Goal: Transaction & Acquisition: Download file/media

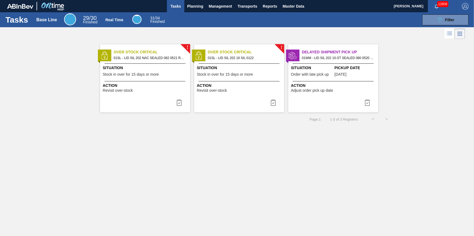
click at [181, 5] on span "Tasks" at bounding box center [176, 6] width 12 height 7
click at [192, 8] on span "Planning" at bounding box center [195, 6] width 16 height 7
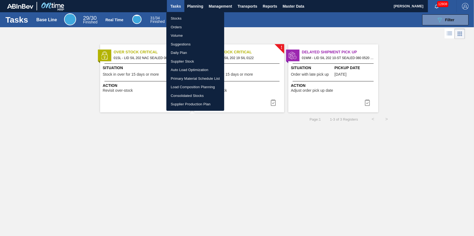
click at [193, 16] on li "Stocks" at bounding box center [195, 18] width 58 height 9
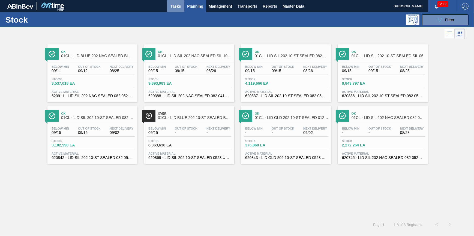
click at [174, 4] on span "Tasks" at bounding box center [176, 6] width 12 height 7
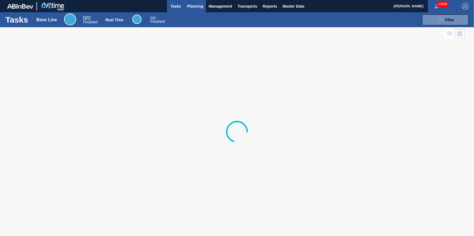
click at [201, 10] on button "Planning" at bounding box center [195, 6] width 22 height 12
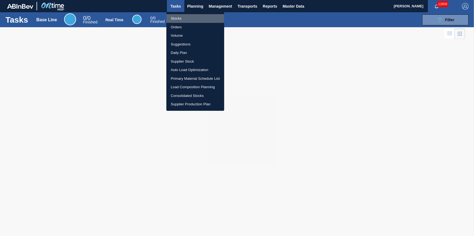
click at [194, 18] on li "Stocks" at bounding box center [195, 18] width 58 height 9
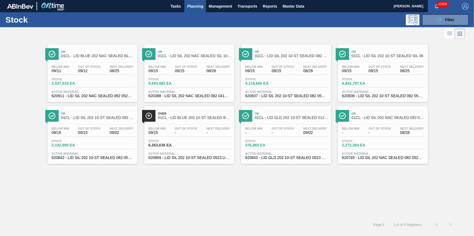
click at [104, 62] on div at bounding box center [92, 62] width 81 height 0
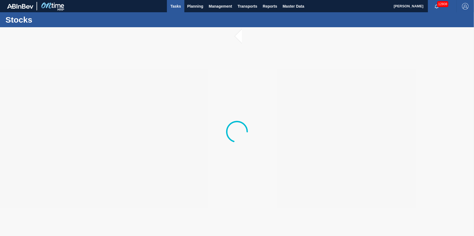
click at [178, 8] on span "Tasks" at bounding box center [176, 6] width 12 height 7
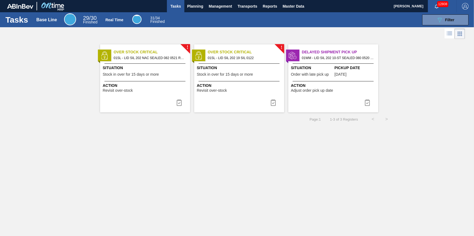
click at [166, 75] on div "Situation Stock in over for 15 days or more" at bounding box center [146, 71] width 86 height 13
click at [186, 67] on span "Situation" at bounding box center [146, 68] width 86 height 6
click at [205, 56] on div "Over Stock Critical 01SL - LID SIL 202 19 SIL 0122" at bounding box center [239, 55] width 90 height 12
click at [275, 104] on img at bounding box center [273, 102] width 7 height 7
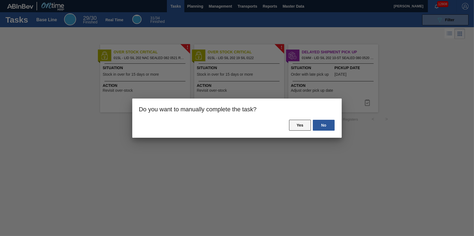
click at [304, 125] on button "Yes" at bounding box center [300, 125] width 22 height 11
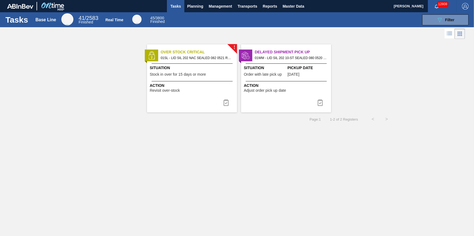
click at [256, 74] on span "Order with late pick up" at bounding box center [263, 74] width 38 height 4
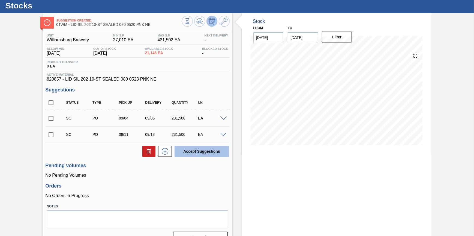
scroll to position [27, 0]
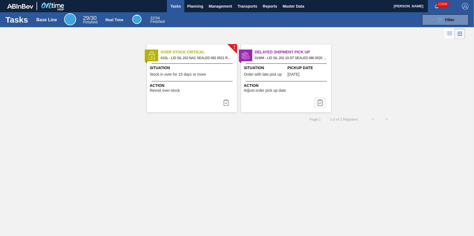
click at [323, 98] on button at bounding box center [319, 102] width 13 height 11
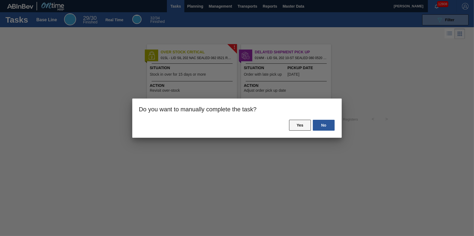
click at [302, 128] on button "Yes" at bounding box center [300, 125] width 22 height 11
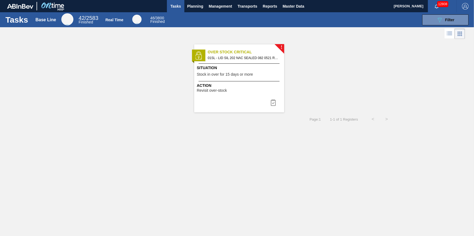
click at [173, 5] on span "Tasks" at bounding box center [176, 6] width 12 height 7
click at [191, 4] on span "Planning" at bounding box center [195, 6] width 16 height 7
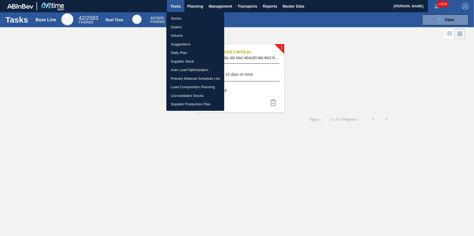
click at [193, 14] on li "Stocks" at bounding box center [195, 18] width 58 height 9
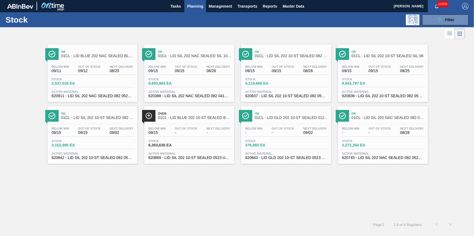
drag, startPoint x: 178, startPoint y: 4, endPoint x: 187, endPoint y: 3, distance: 8.6
click at [178, 4] on span "Tasks" at bounding box center [176, 6] width 12 height 7
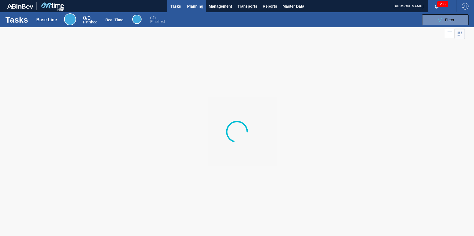
click at [202, 5] on span "Planning" at bounding box center [195, 6] width 16 height 7
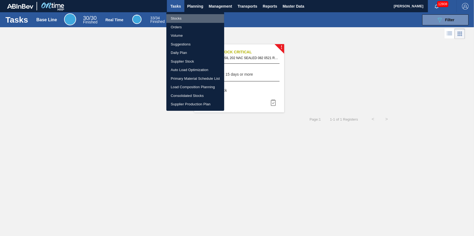
click at [196, 21] on li "Stocks" at bounding box center [195, 18] width 58 height 9
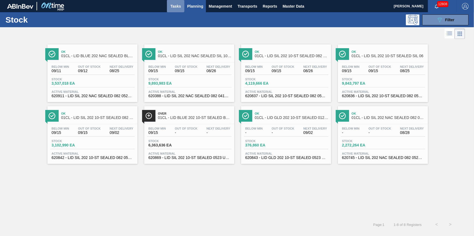
click at [179, 10] on button "Tasks" at bounding box center [175, 6] width 17 height 12
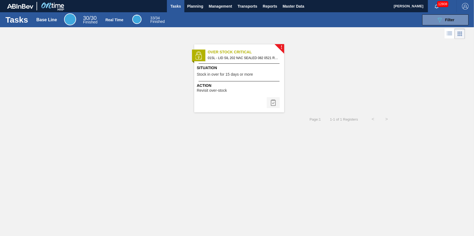
click at [273, 100] on img at bounding box center [273, 102] width 7 height 7
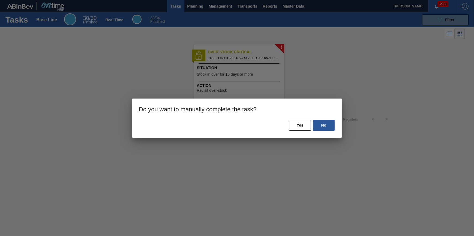
drag, startPoint x: 334, startPoint y: 87, endPoint x: 333, endPoint y: 95, distance: 8.7
click at [334, 87] on div at bounding box center [237, 118] width 474 height 236
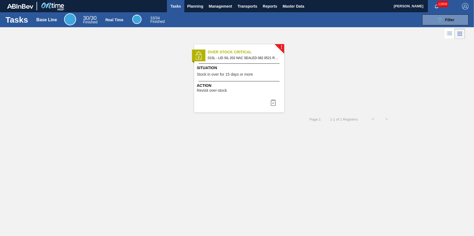
click at [242, 77] on div "Situation Stock in over for 15 days or more" at bounding box center [240, 71] width 86 height 13
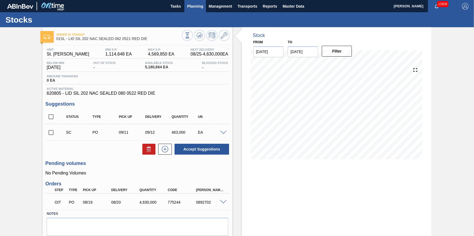
click at [194, 7] on span "Planning" at bounding box center [195, 6] width 16 height 7
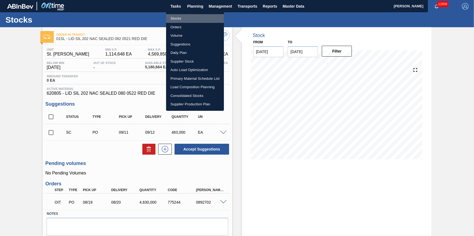
click at [192, 19] on li "Stocks" at bounding box center [195, 18] width 58 height 9
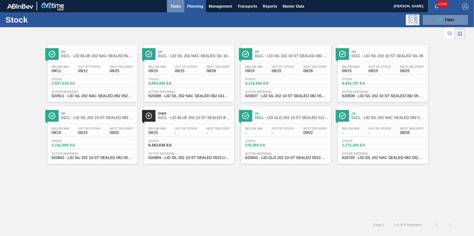
click at [178, 4] on span "Tasks" at bounding box center [176, 6] width 12 height 7
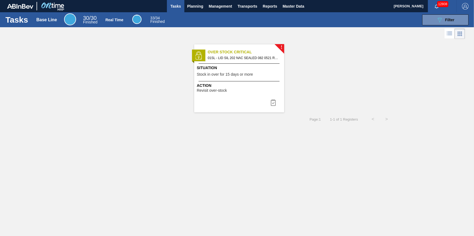
click at [238, 97] on div "! Over Stock Critical 01SL - LID SIL 202 NAC SEALED 082 0521 RED DIE Situation …" at bounding box center [239, 78] width 90 height 68
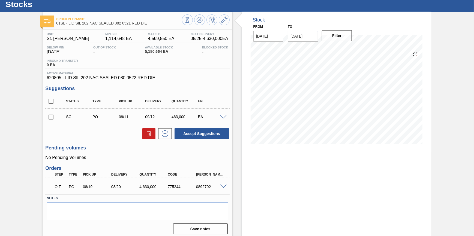
scroll to position [20, 0]
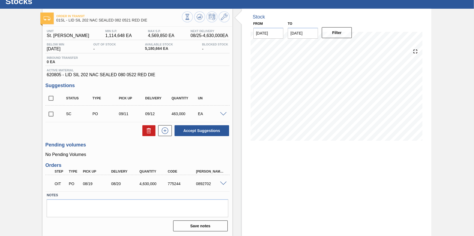
click at [223, 182] on span at bounding box center [223, 184] width 7 height 4
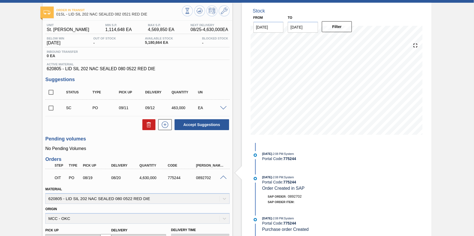
scroll to position [0, 0]
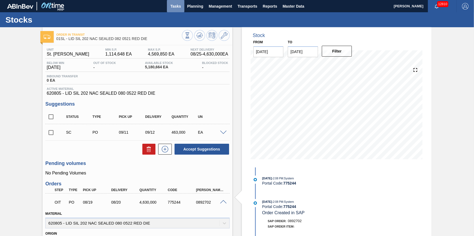
click at [174, 6] on span "Tasks" at bounding box center [176, 6] width 12 height 7
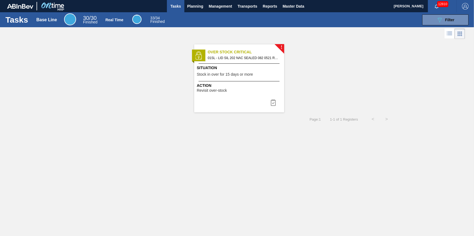
click at [243, 62] on div "! Over Stock Critical 01SL - LID SIL 202 NAC SEALED 082 0521 RED DIE Situation …" at bounding box center [239, 78] width 90 height 68
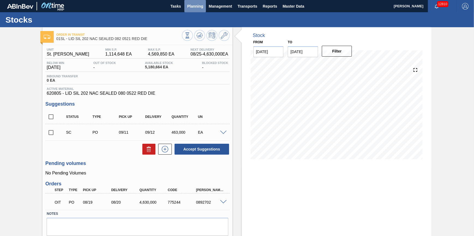
click at [197, 4] on span "Planning" at bounding box center [195, 6] width 16 height 7
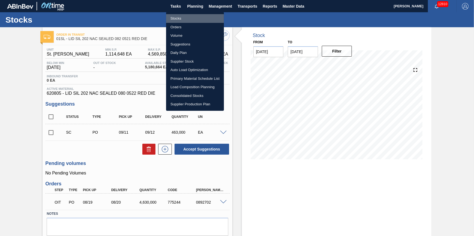
click at [199, 14] on li "Stocks" at bounding box center [195, 18] width 58 height 9
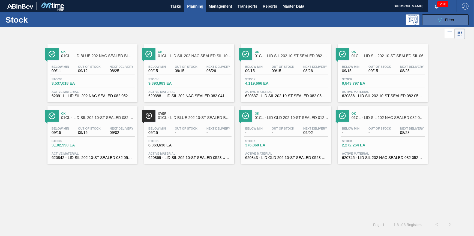
click at [423, 17] on button "089F7B8B-B2A5-4AFE-B5C0-19BA573D28AC Filter" at bounding box center [445, 19] width 46 height 11
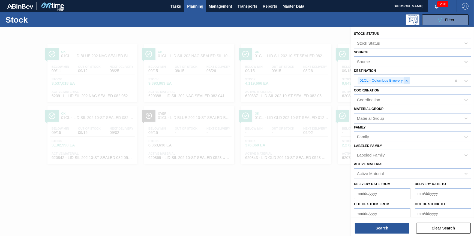
click at [409, 79] on div at bounding box center [406, 80] width 6 height 7
click at [407, 80] on div "Destination" at bounding box center [407, 80] width 107 height 8
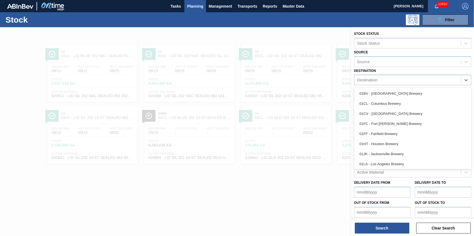
drag, startPoint x: 396, startPoint y: 94, endPoint x: 391, endPoint y: 93, distance: 4.9
click at [396, 94] on div "01BV - [GEOGRAPHIC_DATA] Brewery" at bounding box center [412, 94] width 117 height 10
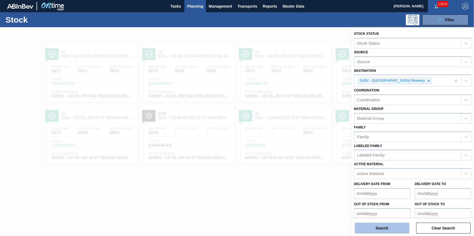
click at [405, 226] on button "Search" at bounding box center [382, 228] width 55 height 11
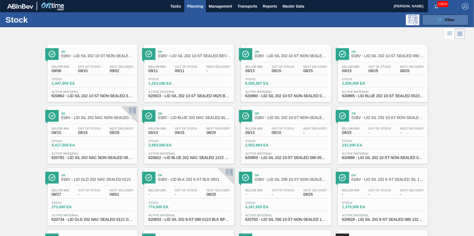
click at [436, 20] on icon "089F7B8B-B2A5-4AFE-B5C0-19BA573D28AC" at bounding box center [439, 20] width 7 height 7
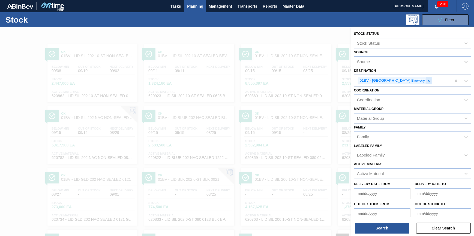
click at [427, 80] on icon at bounding box center [429, 81] width 4 height 4
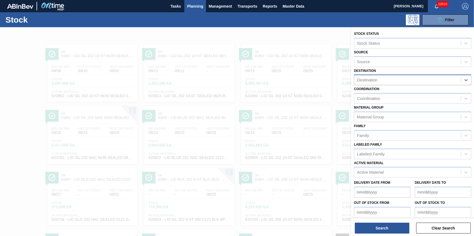
click at [410, 80] on div "Destination" at bounding box center [407, 80] width 107 height 8
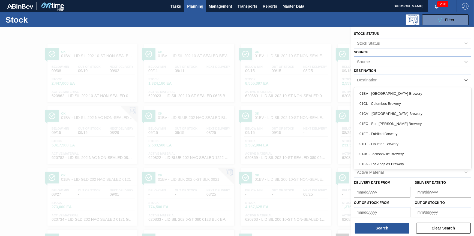
click at [403, 100] on div "01CL - Columbus Brewery" at bounding box center [412, 104] width 117 height 10
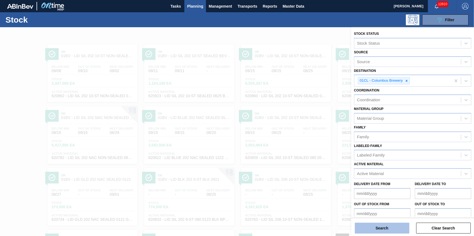
click at [383, 229] on button "Search" at bounding box center [382, 228] width 55 height 11
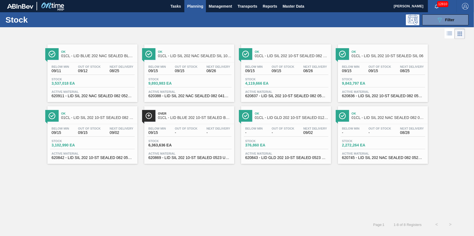
click at [432, 26] on div "Stock 089F7B8B-B2A5-4AFE-B5C0-19BA573D28AC Filter" at bounding box center [237, 19] width 474 height 15
click at [437, 21] on icon "089F7B8B-B2A5-4AFE-B5C0-19BA573D28AC" at bounding box center [439, 20] width 7 height 7
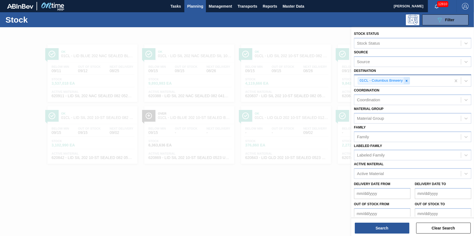
click at [405, 80] on icon at bounding box center [406, 81] width 4 height 4
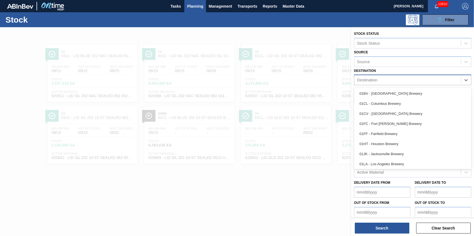
click at [405, 80] on div "Destination" at bounding box center [407, 80] width 107 height 8
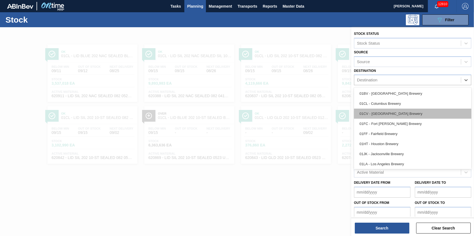
click at [400, 113] on div "01CV - [GEOGRAPHIC_DATA] Brewery" at bounding box center [412, 114] width 117 height 10
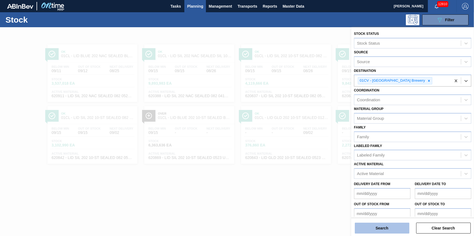
click at [386, 225] on button "Search" at bounding box center [382, 228] width 55 height 11
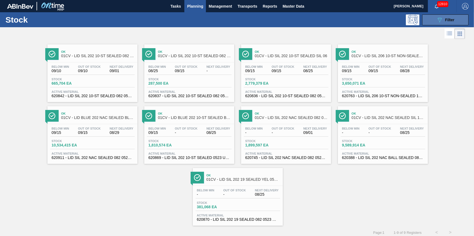
click at [442, 25] on button "089F7B8B-B2A5-4AFE-B5C0-19BA573D28AC Filter" at bounding box center [445, 19] width 46 height 11
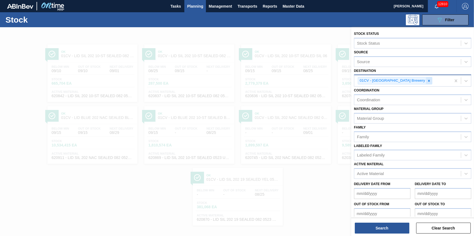
click at [426, 82] on div at bounding box center [429, 80] width 6 height 7
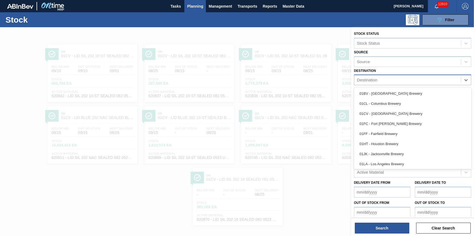
click at [406, 82] on div "Destination" at bounding box center [407, 80] width 107 height 8
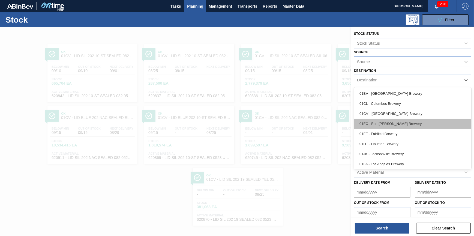
click at [419, 124] on div "01FC - Fort [PERSON_NAME] Brewery" at bounding box center [412, 124] width 117 height 10
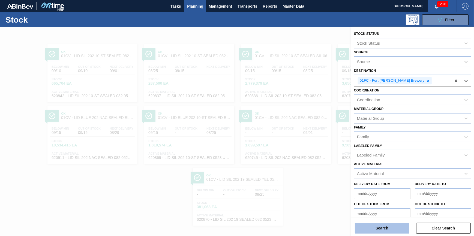
click at [379, 230] on button "Search" at bounding box center [382, 228] width 55 height 11
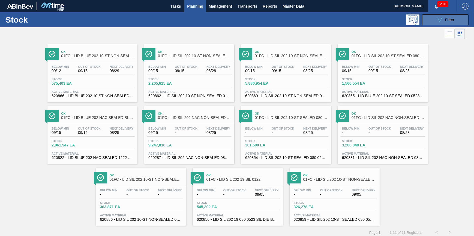
drag, startPoint x: 434, startPoint y: 21, endPoint x: 432, endPoint y: 25, distance: 3.9
click at [434, 21] on button "089F7B8B-B2A5-4AFE-B5C0-19BA573D28AC Filter" at bounding box center [445, 19] width 46 height 11
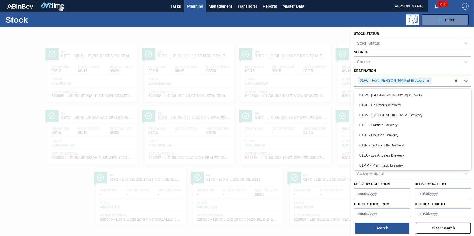
click at [410, 76] on div "01FC - Fort [PERSON_NAME] Brewery" at bounding box center [402, 80] width 97 height 11
click at [425, 79] on div at bounding box center [428, 80] width 6 height 7
click at [410, 81] on div "Destination" at bounding box center [407, 80] width 107 height 8
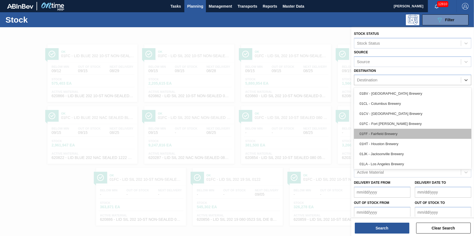
click at [398, 132] on div "01FF - Fairfield Brewery" at bounding box center [412, 134] width 117 height 10
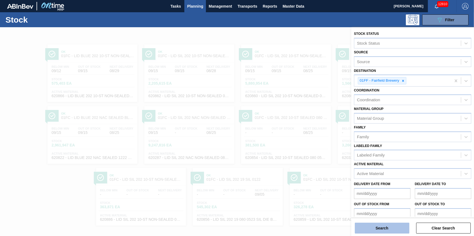
click at [384, 226] on button "Search" at bounding box center [382, 228] width 55 height 11
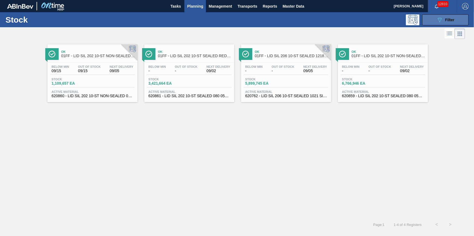
click at [442, 23] on icon "089F7B8B-B2A5-4AFE-B5C0-19BA573D28AC" at bounding box center [439, 20] width 7 height 7
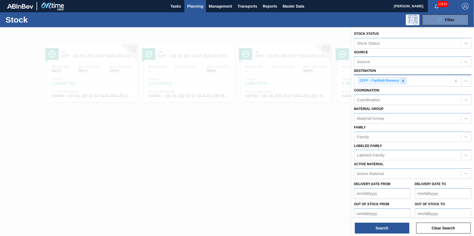
click at [404, 81] on icon at bounding box center [403, 81] width 4 height 4
click at [403, 81] on div "Destination" at bounding box center [407, 80] width 107 height 8
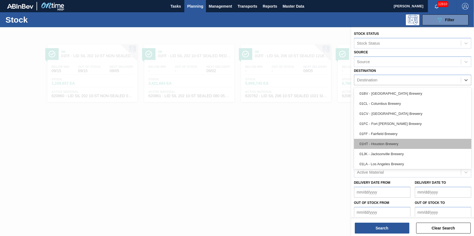
click at [391, 144] on div "01HT - Houston Brewery" at bounding box center [412, 144] width 117 height 10
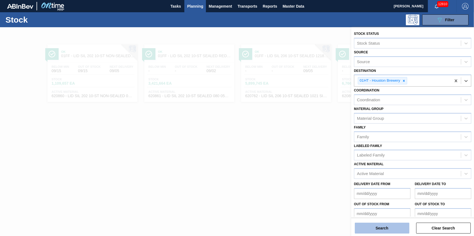
click at [384, 224] on button "Search" at bounding box center [382, 228] width 55 height 11
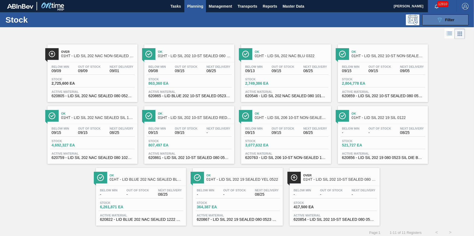
click at [448, 17] on div "089F7B8B-B2A5-4AFE-B5C0-19BA573D28AC Filter" at bounding box center [445, 20] width 18 height 7
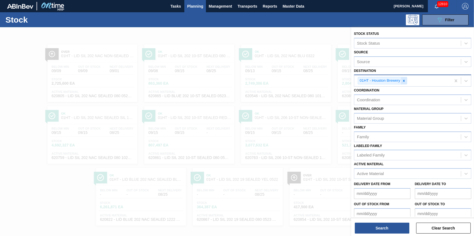
click at [404, 81] on icon at bounding box center [404, 81] width 2 height 2
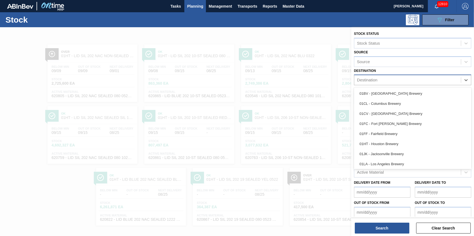
click at [404, 81] on div "Destination" at bounding box center [407, 80] width 107 height 8
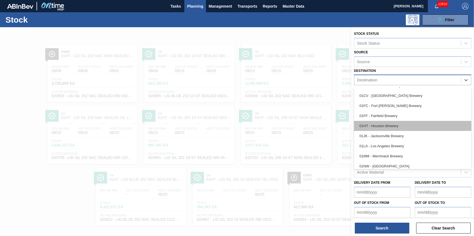
scroll to position [25, 0]
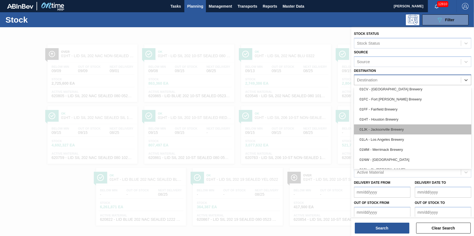
click at [428, 131] on div "01JK - Jacksonville Brewery" at bounding box center [412, 130] width 117 height 10
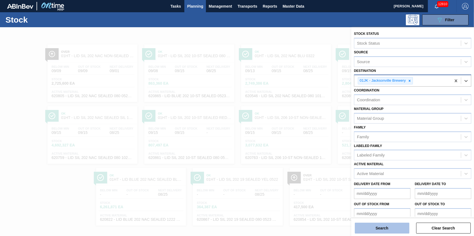
click at [397, 229] on button "Search" at bounding box center [382, 228] width 55 height 11
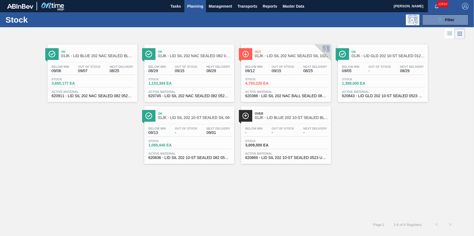
click at [78, 78] on span "Stock" at bounding box center [71, 79] width 38 height 3
click at [449, 26] on div "Stock 089F7B8B-B2A5-4AFE-B5C0-19BA573D28AC Filter" at bounding box center [237, 19] width 474 height 15
click at [450, 22] on div "089F7B8B-B2A5-4AFE-B5C0-19BA573D28AC Filter" at bounding box center [445, 20] width 18 height 7
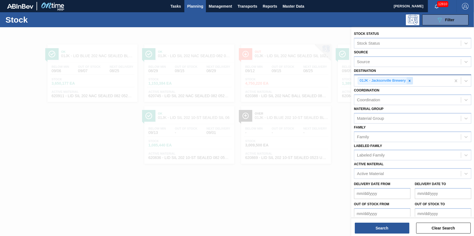
click at [409, 82] on icon at bounding box center [409, 81] width 4 height 4
click at [409, 82] on div "Destination" at bounding box center [407, 80] width 107 height 8
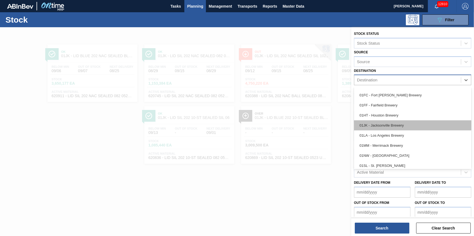
scroll to position [41, 0]
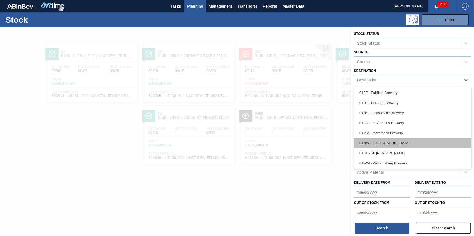
click at [406, 144] on div "01NW - [GEOGRAPHIC_DATA]" at bounding box center [412, 143] width 117 height 10
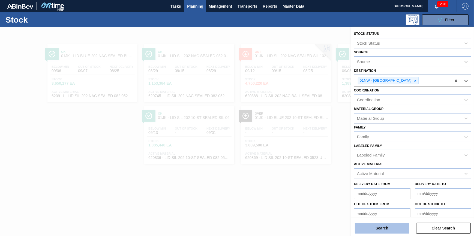
click at [372, 228] on button "Search" at bounding box center [382, 228] width 55 height 11
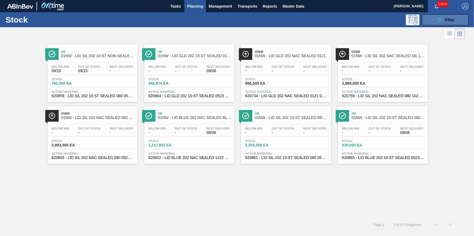
click at [448, 18] on span "Filter" at bounding box center [449, 20] width 9 height 4
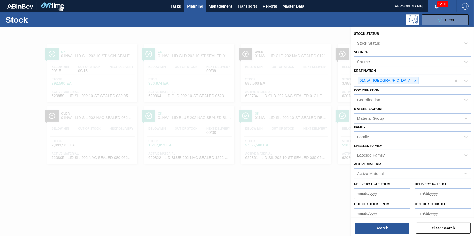
click at [400, 83] on div "01NW - [GEOGRAPHIC_DATA]" at bounding box center [385, 80] width 54 height 7
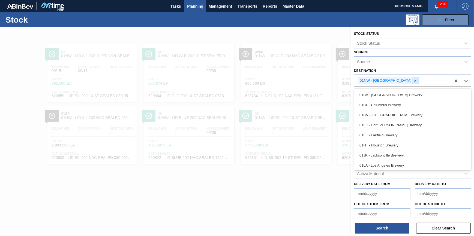
click at [413, 81] on icon at bounding box center [415, 81] width 4 height 4
click at [402, 81] on div "Destination" at bounding box center [407, 80] width 107 height 8
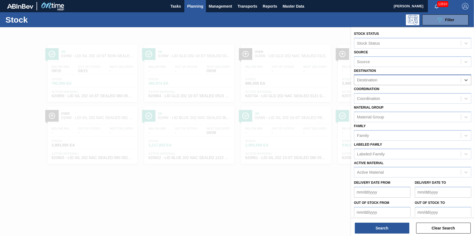
click at [402, 81] on div "Destination" at bounding box center [407, 80] width 107 height 8
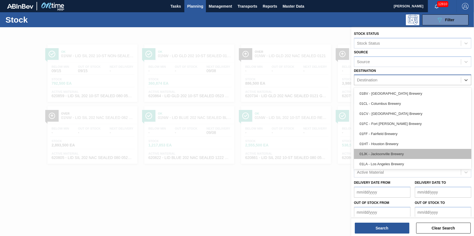
scroll to position [25, 0]
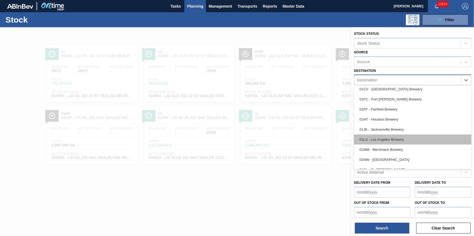
click at [401, 139] on div "01LA - Los Angeles Brewery" at bounding box center [412, 140] width 117 height 10
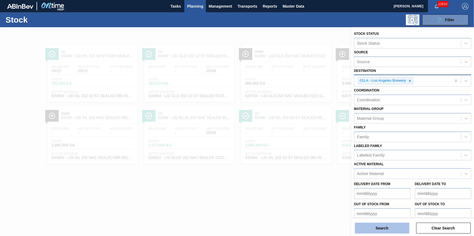
click at [390, 228] on button "Search" at bounding box center [382, 228] width 55 height 11
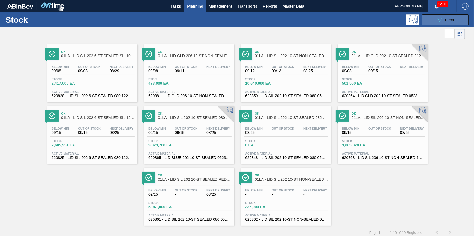
click at [440, 20] on icon "089F7B8B-B2A5-4AFE-B5C0-19BA573D28AC" at bounding box center [439, 20] width 7 height 7
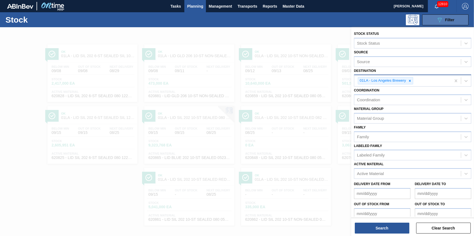
click at [440, 20] on icon "089F7B8B-B2A5-4AFE-B5C0-19BA573D28AC" at bounding box center [439, 20] width 7 height 7
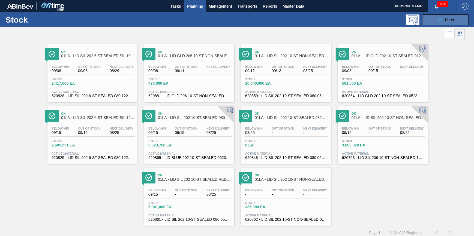
click at [440, 20] on icon "089F7B8B-B2A5-4AFE-B5C0-19BA573D28AC" at bounding box center [439, 20] width 7 height 7
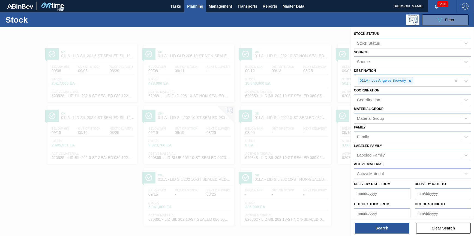
click at [407, 86] on div "01LA - Los Angeles Brewery" at bounding box center [402, 80] width 97 height 11
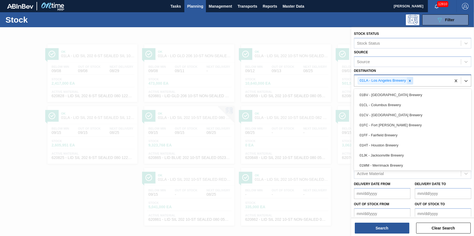
click at [409, 79] on icon at bounding box center [410, 81] width 4 height 4
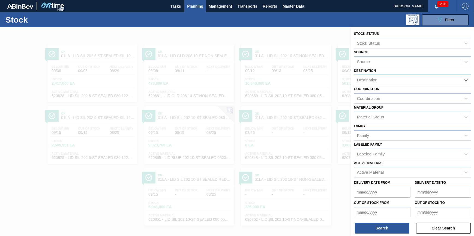
click at [409, 79] on div "Destination" at bounding box center [407, 80] width 107 height 8
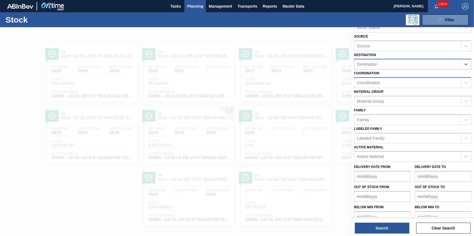
scroll to position [23, 0]
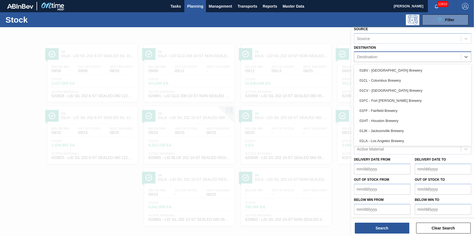
click at [413, 55] on div "Destination" at bounding box center [407, 57] width 107 height 8
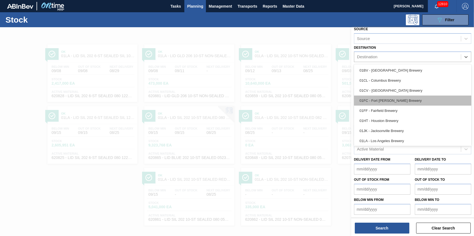
scroll to position [41, 0]
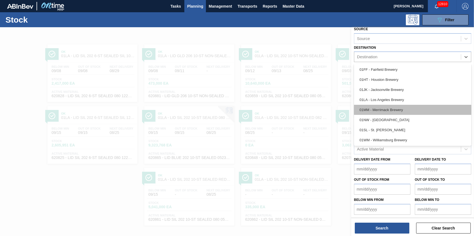
click at [412, 107] on div "01MM - Merrimack Brewery" at bounding box center [412, 110] width 117 height 10
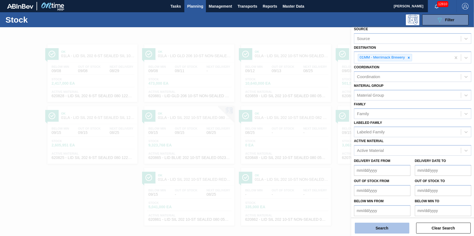
click at [382, 229] on button "Search" at bounding box center [382, 228] width 55 height 11
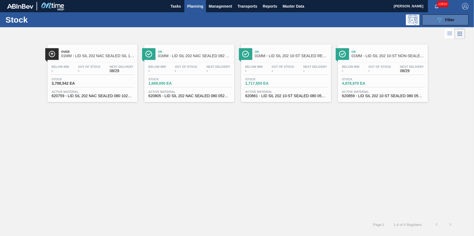
click at [440, 24] on button "089F7B8B-B2A5-4AFE-B5C0-19BA573D28AC Filter" at bounding box center [445, 19] width 46 height 11
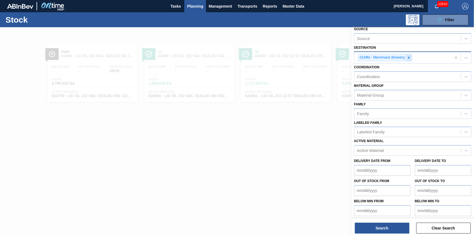
click at [406, 58] on div at bounding box center [409, 57] width 6 height 7
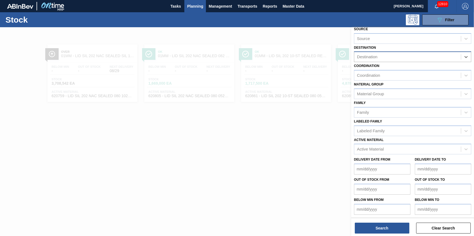
click at [406, 58] on div "Destination" at bounding box center [407, 57] width 107 height 8
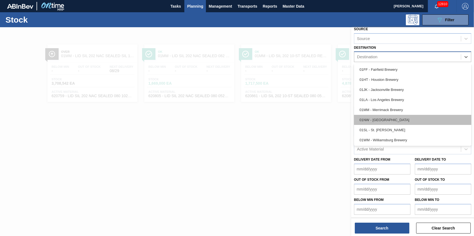
click at [415, 116] on div "01NW - [GEOGRAPHIC_DATA]" at bounding box center [412, 120] width 117 height 10
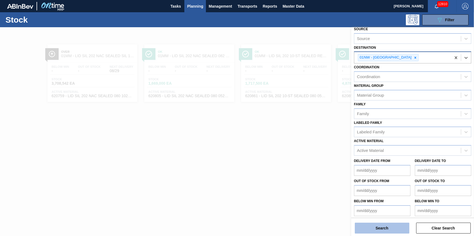
click at [396, 225] on button "Search" at bounding box center [382, 228] width 55 height 11
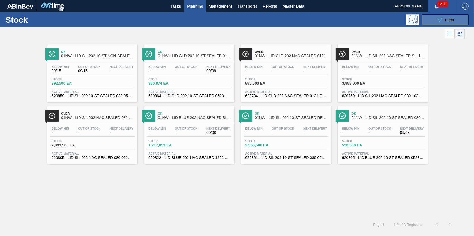
click at [456, 17] on button "089F7B8B-B2A5-4AFE-B5C0-19BA573D28AC Filter" at bounding box center [445, 19] width 46 height 11
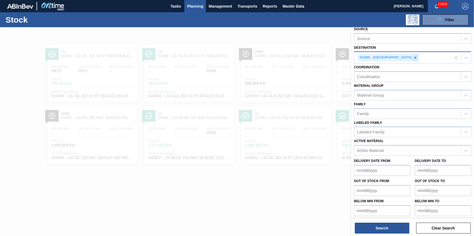
click at [413, 58] on icon at bounding box center [415, 58] width 4 height 4
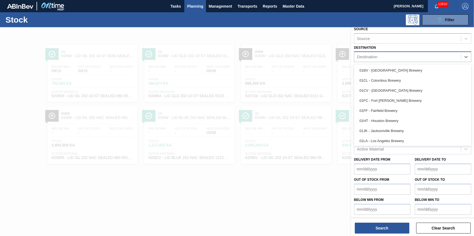
click at [405, 58] on div "Destination" at bounding box center [407, 57] width 107 height 8
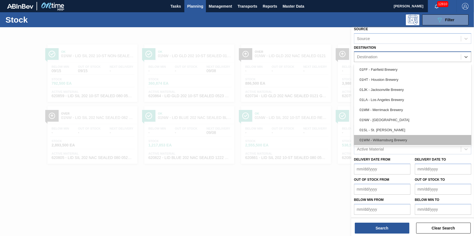
click at [415, 137] on div "01WM - Williamsburg Brewery" at bounding box center [412, 140] width 117 height 10
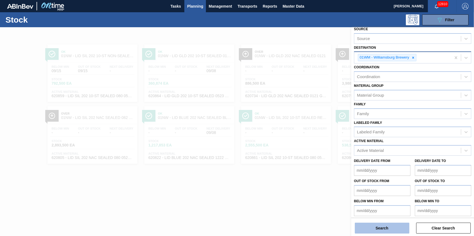
click at [387, 226] on button "Search" at bounding box center [382, 228] width 55 height 11
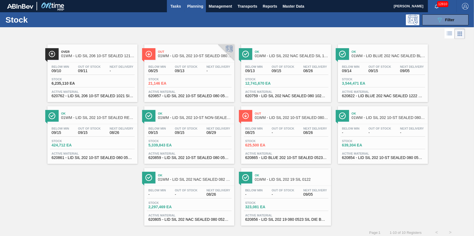
click at [183, 7] on button "Tasks" at bounding box center [175, 6] width 17 height 12
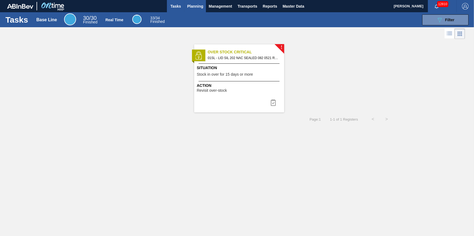
click at [196, 11] on button "Planning" at bounding box center [195, 6] width 22 height 12
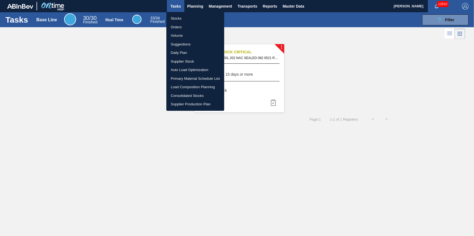
click at [195, 20] on li "Stocks" at bounding box center [195, 18] width 58 height 9
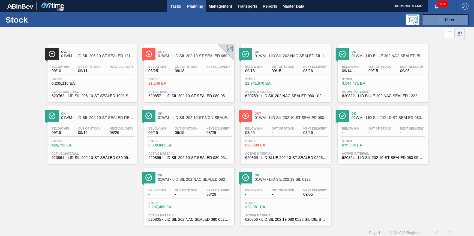
click at [178, 8] on span "Tasks" at bounding box center [176, 6] width 12 height 7
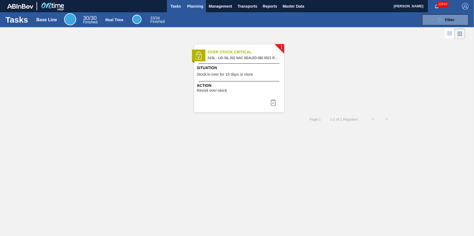
click at [197, 7] on span "Planning" at bounding box center [195, 6] width 16 height 7
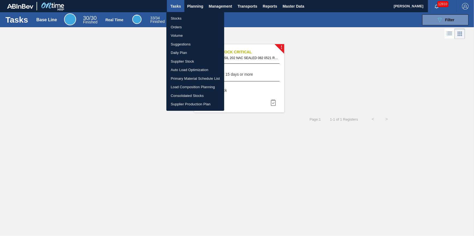
click at [200, 16] on li "Stocks" at bounding box center [195, 18] width 58 height 9
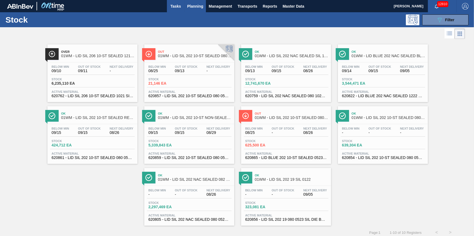
click at [179, 11] on button "Tasks" at bounding box center [175, 6] width 17 height 12
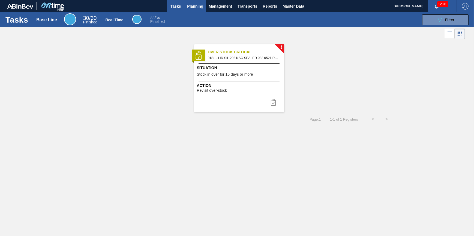
click at [196, 5] on span "Planning" at bounding box center [195, 6] width 16 height 7
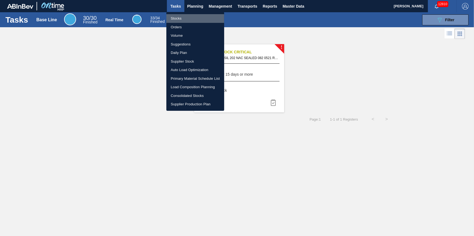
click at [190, 18] on li "Stocks" at bounding box center [195, 18] width 58 height 9
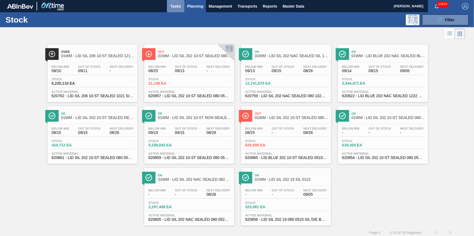
click at [179, 10] on button "Tasks" at bounding box center [175, 6] width 17 height 12
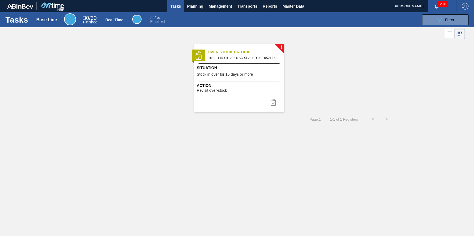
click at [307, 167] on div "Tasks Base Line 30 / 30 Finished Real Time 33 / 34 Finished 089F7B8B-B2A5-4AFE-…" at bounding box center [237, 112] width 474 height 200
click at [200, 8] on span "Planning" at bounding box center [195, 6] width 16 height 7
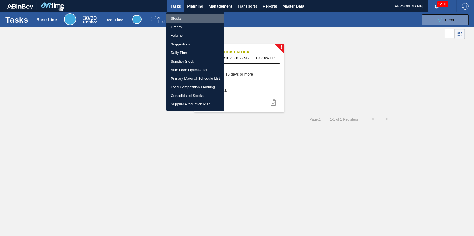
click at [199, 19] on li "Stocks" at bounding box center [195, 18] width 58 height 9
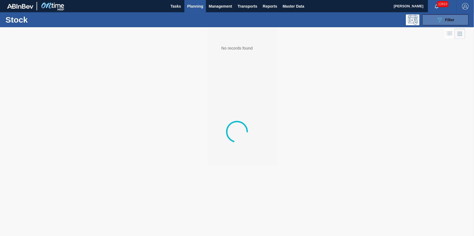
click at [458, 19] on button "089F7B8B-B2A5-4AFE-B5C0-19BA573D28AC Filter" at bounding box center [445, 19] width 46 height 11
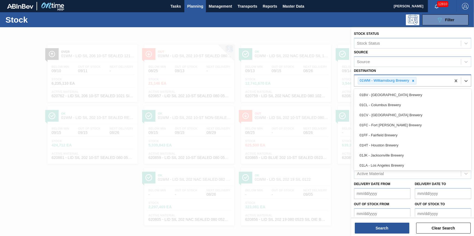
click at [416, 81] on div "01WM - Williamsburg Brewery" at bounding box center [402, 80] width 97 height 11
click at [412, 81] on icon at bounding box center [413, 81] width 2 height 2
click at [412, 81] on div "Destination" at bounding box center [407, 80] width 107 height 8
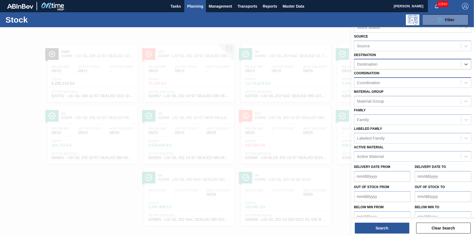
scroll to position [23, 0]
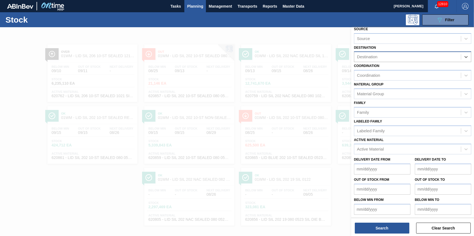
click at [417, 59] on div "Destination" at bounding box center [407, 57] width 107 height 8
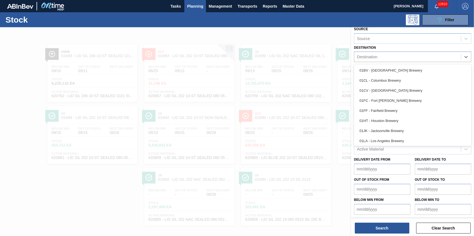
scroll to position [41, 0]
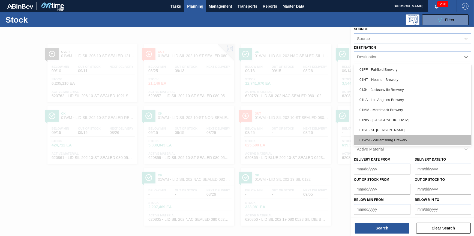
click at [412, 139] on div "01WM - Williamsburg Brewery" at bounding box center [412, 140] width 117 height 10
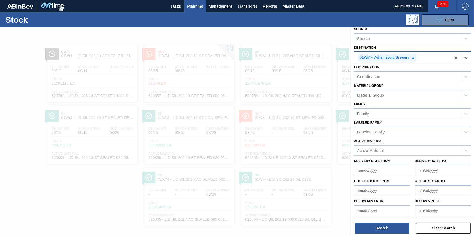
click at [415, 58] on div at bounding box center [413, 57] width 6 height 7
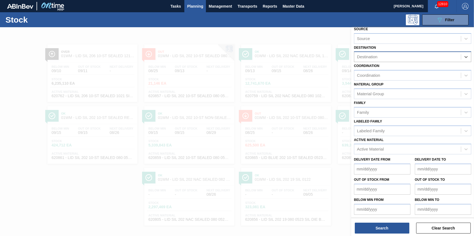
click at [415, 58] on div "Destination" at bounding box center [407, 57] width 107 height 8
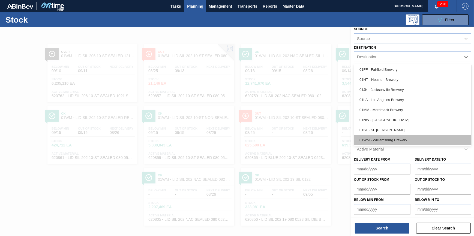
click at [408, 140] on div "01WM - Williamsburg Brewery" at bounding box center [412, 140] width 117 height 10
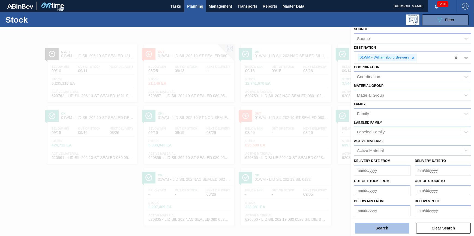
click at [370, 225] on button "Search" at bounding box center [382, 228] width 55 height 11
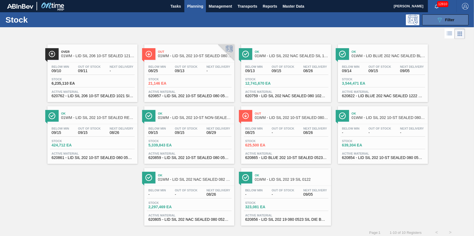
click at [444, 19] on div "089F7B8B-B2A5-4AFE-B5C0-19BA573D28AC Filter" at bounding box center [445, 20] width 18 height 7
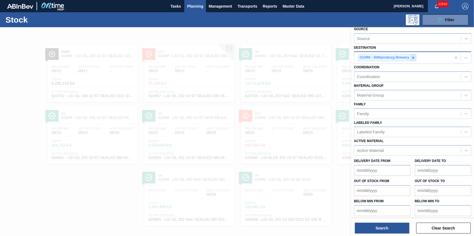
click at [413, 57] on icon at bounding box center [413, 58] width 4 height 4
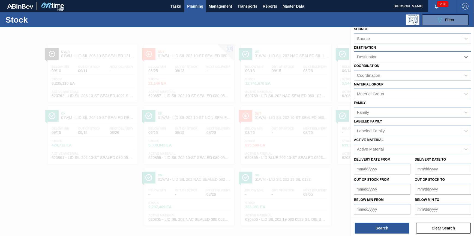
click at [413, 57] on div "Destination" at bounding box center [407, 57] width 107 height 8
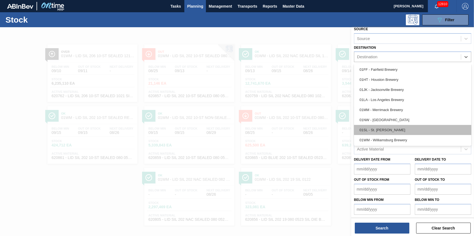
click at [427, 125] on div "01SL - St. [PERSON_NAME]" at bounding box center [412, 130] width 117 height 10
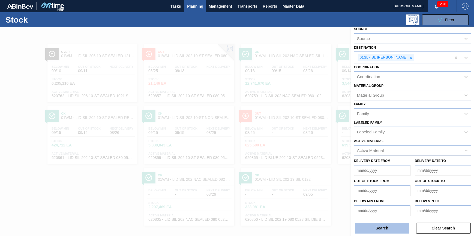
click at [398, 230] on button "Search" at bounding box center [382, 228] width 55 height 11
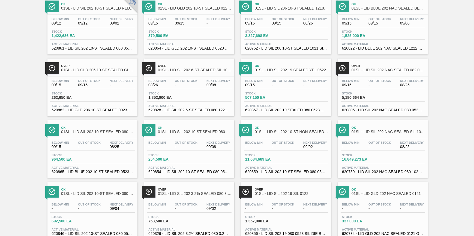
scroll to position [0, 0]
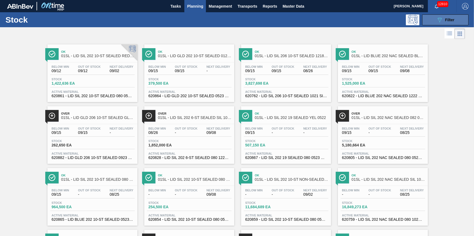
click at [434, 19] on button "089F7B8B-B2A5-4AFE-B5C0-19BA573D28AC Filter" at bounding box center [445, 19] width 46 height 11
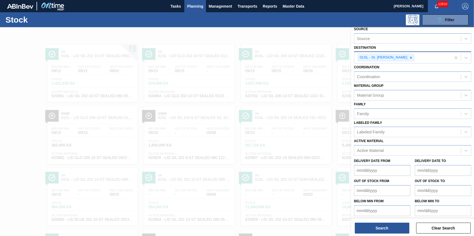
click at [408, 56] on div at bounding box center [411, 57] width 6 height 7
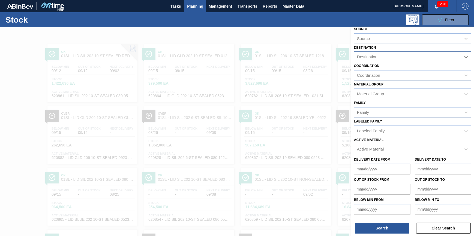
click at [405, 57] on div "Destination" at bounding box center [407, 57] width 107 height 8
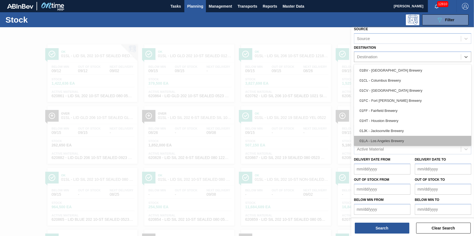
scroll to position [41, 0]
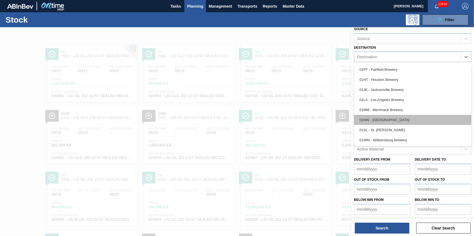
click at [394, 118] on div "01NW - [GEOGRAPHIC_DATA]" at bounding box center [412, 120] width 117 height 10
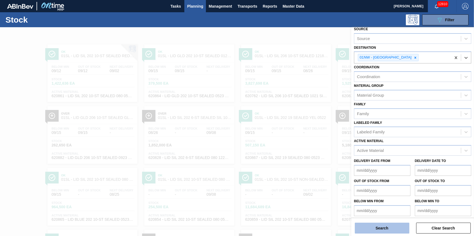
click at [379, 233] on button "Search" at bounding box center [382, 228] width 55 height 11
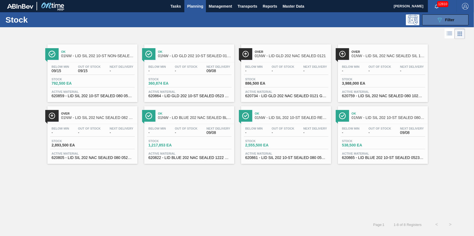
click at [452, 20] on span "Filter" at bounding box center [449, 20] width 9 height 4
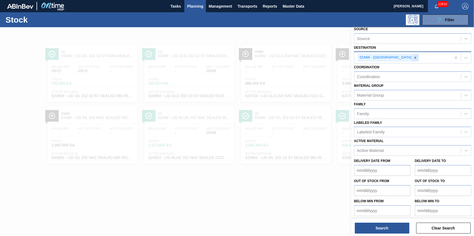
click at [414, 58] on icon at bounding box center [415, 58] width 2 height 2
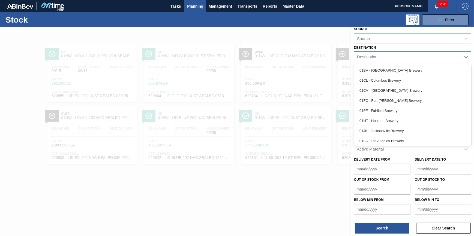
click at [404, 57] on div "Destination" at bounding box center [407, 57] width 107 height 8
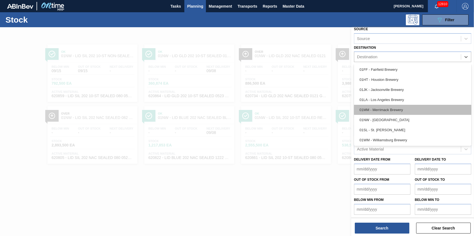
click at [413, 108] on div "01MM - Merrimack Brewery" at bounding box center [412, 110] width 117 height 10
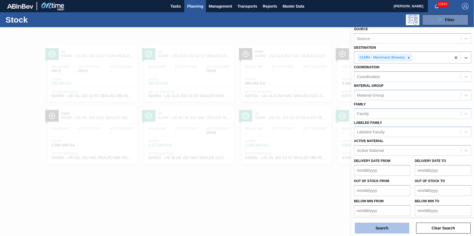
click at [391, 227] on button "Search" at bounding box center [382, 228] width 55 height 11
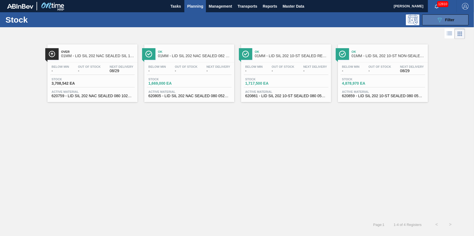
click at [435, 21] on button "089F7B8B-B2A5-4AFE-B5C0-19BA573D28AC Filter" at bounding box center [445, 19] width 46 height 11
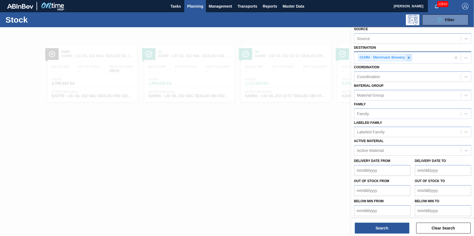
click at [410, 57] on icon at bounding box center [409, 58] width 4 height 4
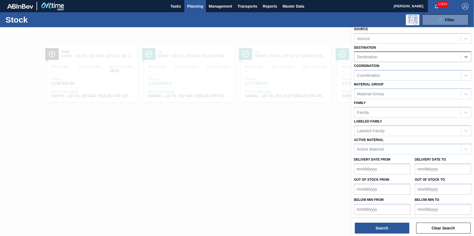
click at [410, 57] on div "Destination" at bounding box center [407, 57] width 107 height 8
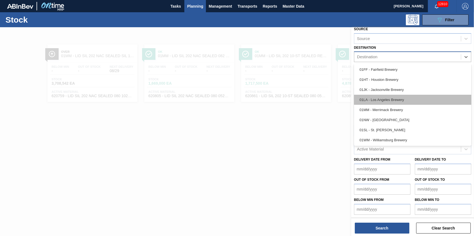
click at [425, 99] on div "01LA - Los Angeles Brewery" at bounding box center [412, 100] width 117 height 10
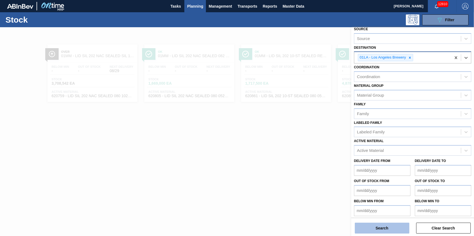
click at [383, 231] on button "Search" at bounding box center [382, 228] width 55 height 11
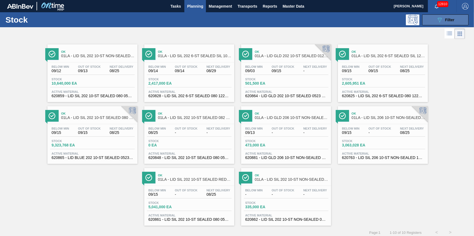
click at [443, 20] on div "089F7B8B-B2A5-4AFE-B5C0-19BA573D28AC Filter" at bounding box center [445, 20] width 18 height 7
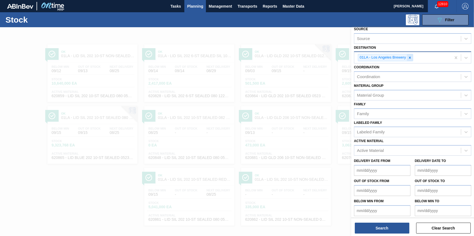
click at [410, 58] on icon at bounding box center [410, 58] width 2 height 2
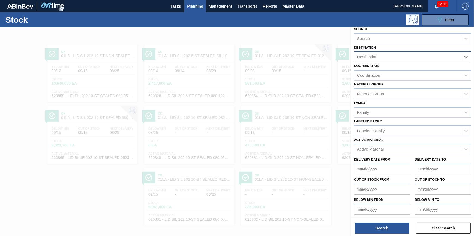
click at [410, 58] on div "Destination" at bounding box center [407, 57] width 107 height 8
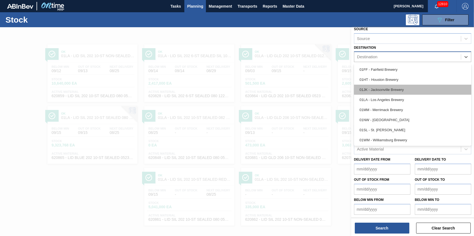
click at [406, 89] on div "01JK - Jacksonville Brewery" at bounding box center [412, 90] width 117 height 10
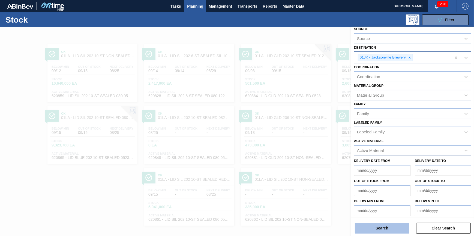
click at [381, 229] on button "Search" at bounding box center [382, 228] width 55 height 11
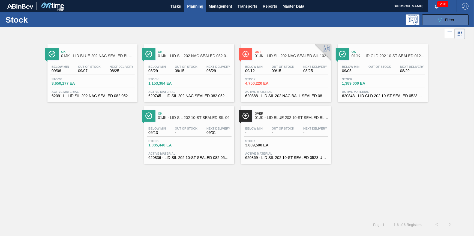
click at [442, 17] on icon "089F7B8B-B2A5-4AFE-B5C0-19BA573D28AC" at bounding box center [439, 20] width 7 height 7
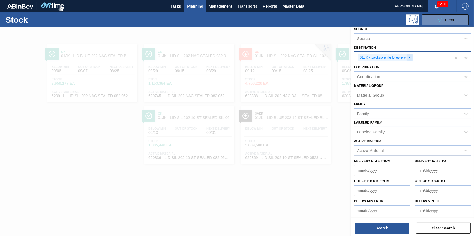
click at [407, 57] on icon at bounding box center [409, 58] width 4 height 4
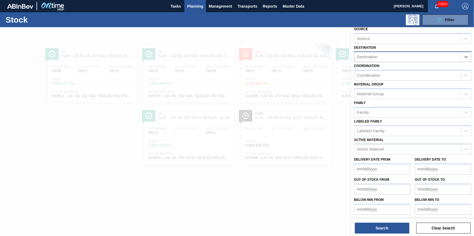
click at [408, 57] on div "Destination" at bounding box center [407, 57] width 107 height 8
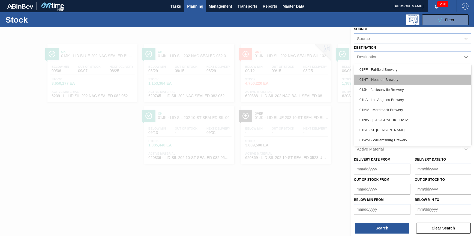
click at [398, 80] on div "01HT - Houston Brewery" at bounding box center [412, 80] width 117 height 10
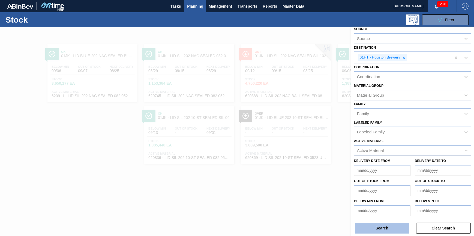
click at [382, 228] on button "Search" at bounding box center [382, 228] width 55 height 11
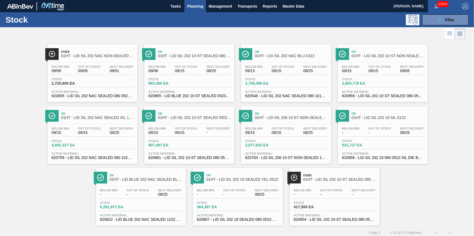
click at [102, 66] on div "Below Min 09/09 Out Of Stock 09/09 Next Delivery 09/01" at bounding box center [92, 70] width 84 height 10
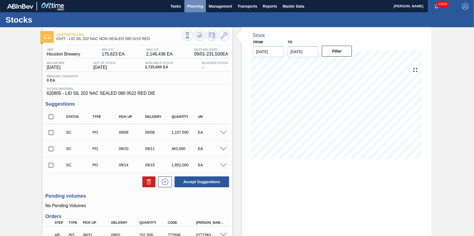
click at [187, 9] on span "Planning" at bounding box center [195, 6] width 16 height 7
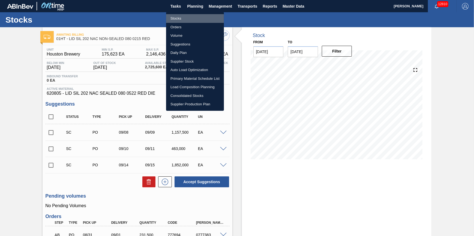
click at [187, 20] on li "Stocks" at bounding box center [195, 18] width 58 height 9
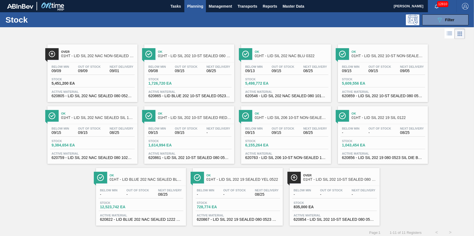
click at [85, 81] on span "Stock" at bounding box center [71, 79] width 38 height 3
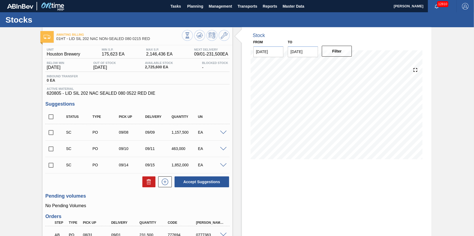
click at [315, 55] on input "[DATE]" at bounding box center [303, 51] width 30 height 11
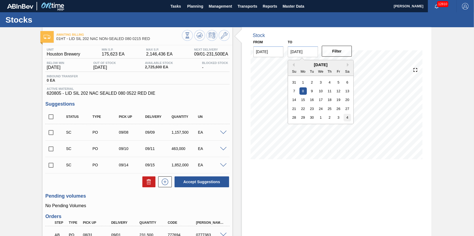
click at [344, 118] on div "4" at bounding box center [346, 117] width 7 height 7
type input "[DATE]"
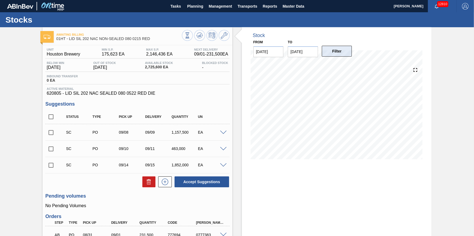
click at [343, 53] on button "Filter" at bounding box center [337, 51] width 30 height 11
click at [188, 7] on span "Planning" at bounding box center [195, 6] width 16 height 7
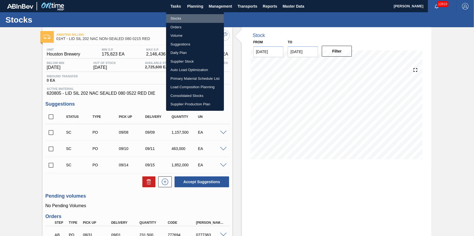
click at [184, 17] on li "Stocks" at bounding box center [195, 18] width 58 height 9
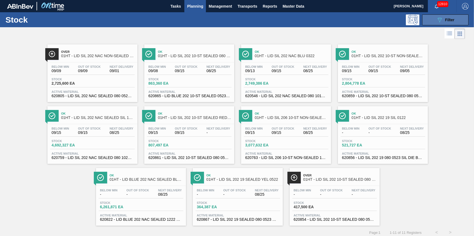
click at [431, 18] on button "089F7B8B-B2A5-4AFE-B5C0-19BA573D28AC Filter" at bounding box center [445, 19] width 46 height 11
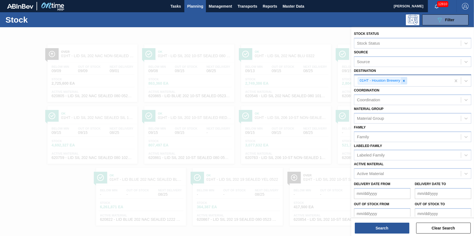
click at [406, 79] on div at bounding box center [404, 80] width 6 height 7
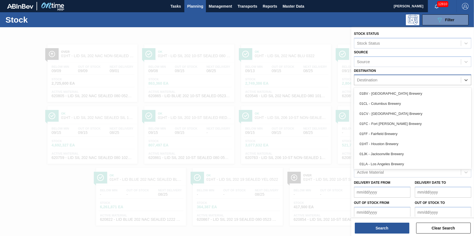
click at [406, 79] on div "Destination" at bounding box center [407, 80] width 107 height 8
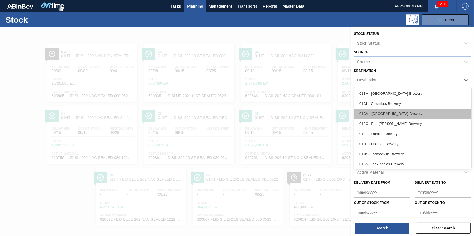
scroll to position [41, 0]
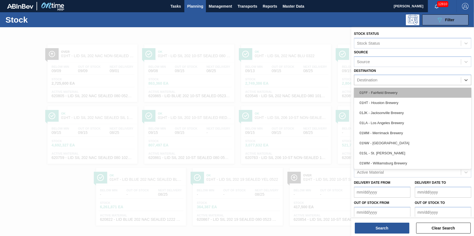
click at [394, 94] on div "01FF - Fairfield Brewery" at bounding box center [412, 93] width 117 height 10
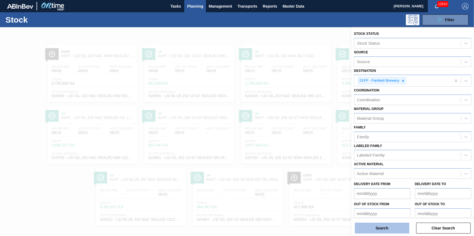
click at [375, 228] on button "Search" at bounding box center [382, 228] width 55 height 11
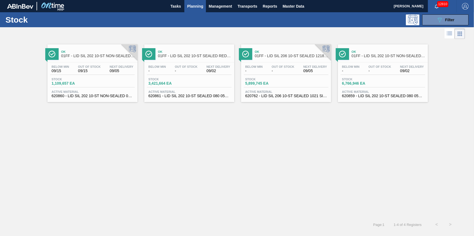
drag, startPoint x: 433, startPoint y: 21, endPoint x: 433, endPoint y: 32, distance: 11.7
click at [433, 21] on button "089F7B8B-B2A5-4AFE-B5C0-19BA573D28AC Filter" at bounding box center [445, 19] width 46 height 11
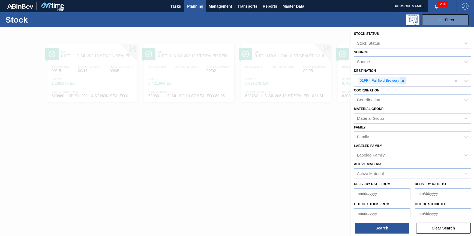
click at [403, 81] on icon at bounding box center [403, 81] width 4 height 4
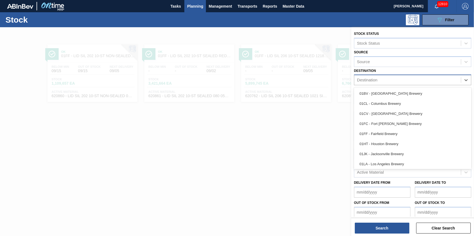
click at [403, 81] on div "Destination" at bounding box center [407, 80] width 107 height 8
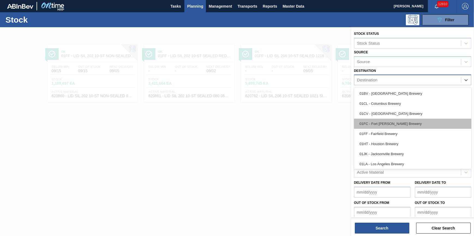
click at [394, 128] on div "01FC - Fort [PERSON_NAME] Brewery" at bounding box center [412, 124] width 117 height 10
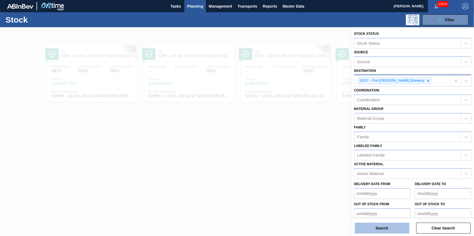
click at [380, 231] on button "Search" at bounding box center [382, 228] width 55 height 11
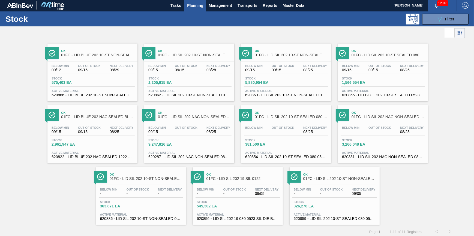
scroll to position [0, 0]
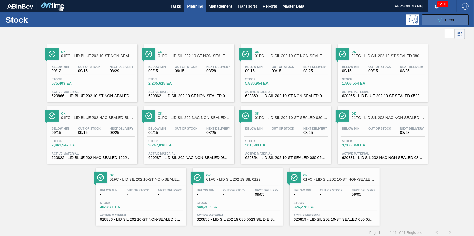
click at [452, 22] on div "089F7B8B-B2A5-4AFE-B5C0-19BA573D28AC Filter" at bounding box center [445, 20] width 18 height 7
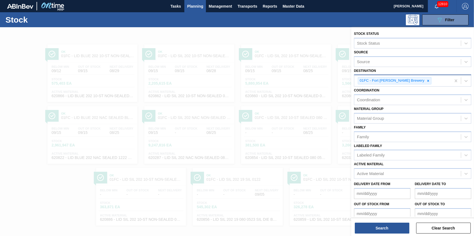
click at [427, 81] on icon at bounding box center [428, 81] width 2 height 2
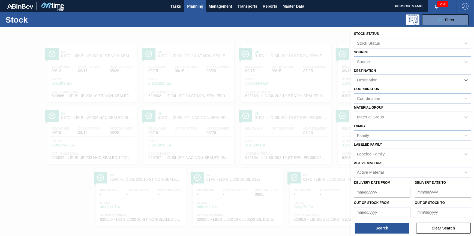
click at [409, 81] on div "Destination" at bounding box center [407, 80] width 107 height 8
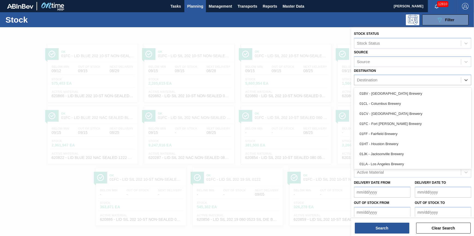
click at [416, 113] on div "01CV - [GEOGRAPHIC_DATA] Brewery" at bounding box center [412, 114] width 117 height 10
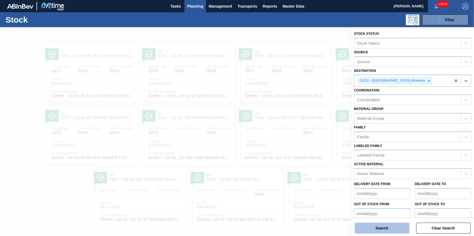
click at [384, 228] on button "Search" at bounding box center [382, 228] width 55 height 11
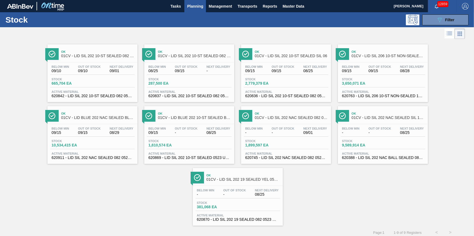
click at [99, 90] on div "Below Min 09/10 Out Of Stock 09/10 Next Delivery 09/01 Stock 665,704 EA Active …" at bounding box center [92, 80] width 90 height 37
click at [442, 21] on div "089F7B8B-B2A5-4AFE-B5C0-19BA573D28AC Filter" at bounding box center [445, 20] width 18 height 7
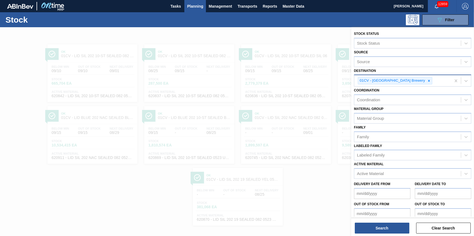
click at [433, 81] on input "Destination" at bounding box center [433, 80] width 1 height 5
click at [412, 81] on div "01CV - [GEOGRAPHIC_DATA] Brewery" at bounding box center [402, 80] width 97 height 11
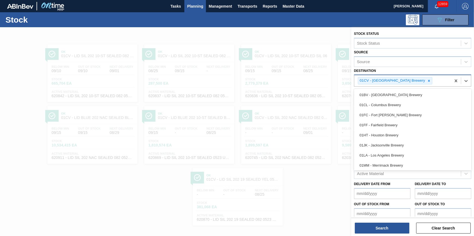
click at [412, 81] on div "01CV - [GEOGRAPHIC_DATA] Brewery" at bounding box center [395, 80] width 74 height 7
click at [426, 81] on div at bounding box center [429, 80] width 6 height 7
click at [411, 81] on div "Destination" at bounding box center [407, 80] width 107 height 8
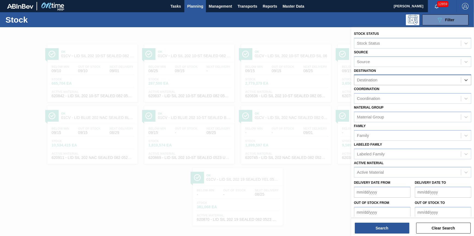
click at [412, 79] on div "Destination" at bounding box center [407, 80] width 107 height 8
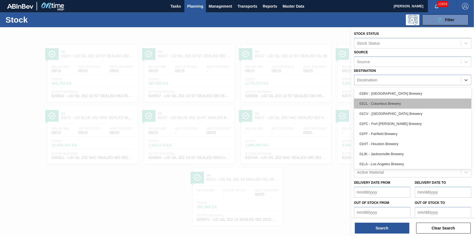
click at [414, 100] on div "01CL - Columbus Brewery" at bounding box center [412, 104] width 117 height 10
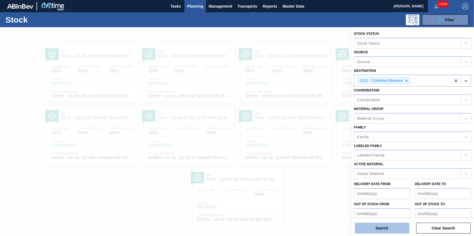
click at [377, 234] on button "Search" at bounding box center [382, 228] width 55 height 11
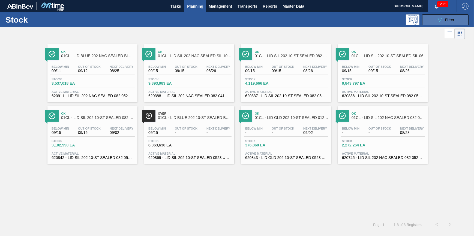
click at [434, 23] on button "089F7B8B-B2A5-4AFE-B5C0-19BA573D28AC Filter" at bounding box center [445, 19] width 46 height 11
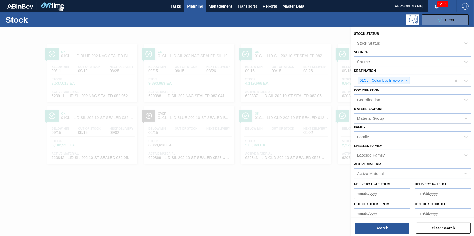
click at [409, 81] on div "01CL - Columbus Brewery" at bounding box center [402, 80] width 97 height 11
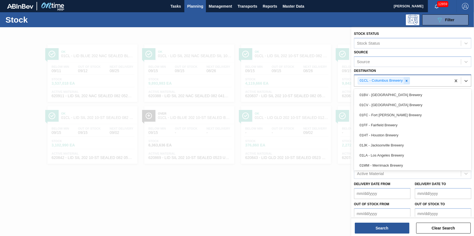
click at [409, 81] on div at bounding box center [406, 80] width 6 height 7
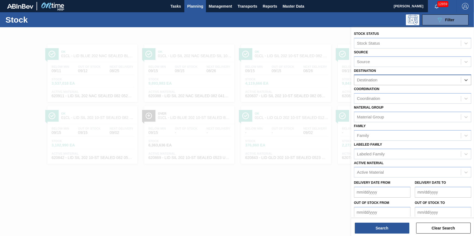
click at [409, 81] on div "Destination" at bounding box center [407, 80] width 107 height 8
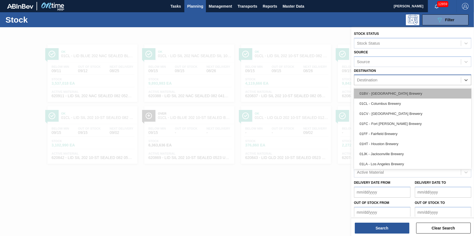
click at [409, 95] on div "01BV - [GEOGRAPHIC_DATA] Brewery" at bounding box center [412, 94] width 117 height 10
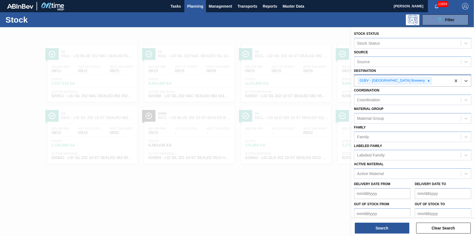
click at [390, 235] on div "Stock Status Stock Status Source Source Destination option 01BV - [GEOGRAPHIC_D…" at bounding box center [412, 132] width 123 height 210
click at [390, 234] on button "Search" at bounding box center [382, 228] width 55 height 11
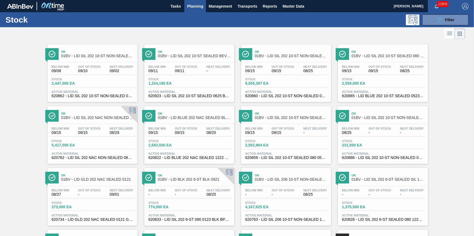
click at [86, 75] on div "Below Min 09/08 Out Of Stock 09/10 Next Delivery 09/02 Stock 2,447,000 EA Activ…" at bounding box center [92, 80] width 90 height 37
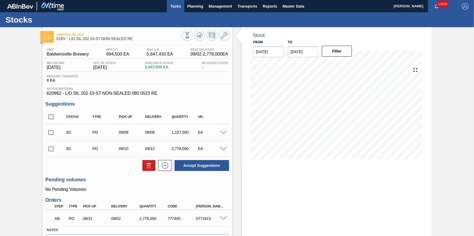
click at [169, 3] on button "Tasks" at bounding box center [175, 6] width 17 height 12
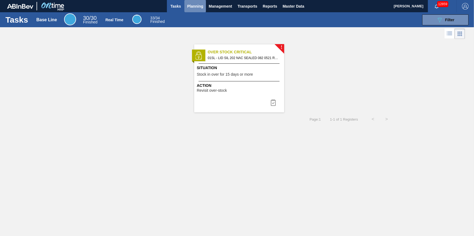
click at [190, 8] on span "Planning" at bounding box center [195, 6] width 16 height 7
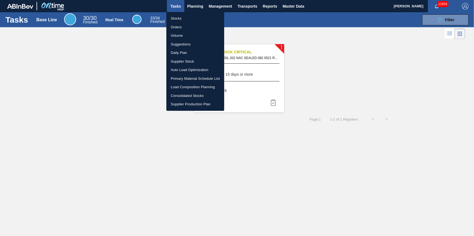
click at [189, 14] on ul "Stocks Orders Volume Suggestions Daily Plan Supplier Stock Auto Load Optimizati…" at bounding box center [195, 61] width 58 height 99
click at [189, 16] on li "Stocks" at bounding box center [195, 18] width 58 height 9
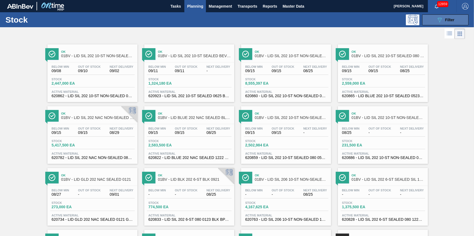
click at [427, 23] on button "089F7B8B-B2A5-4AFE-B5C0-19BA573D28AC Filter" at bounding box center [445, 19] width 46 height 11
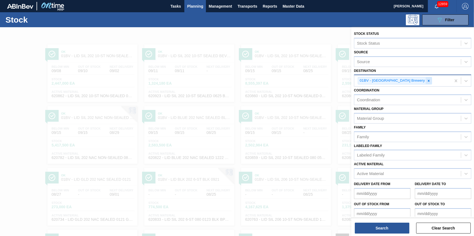
click at [427, 82] on icon at bounding box center [429, 81] width 4 height 4
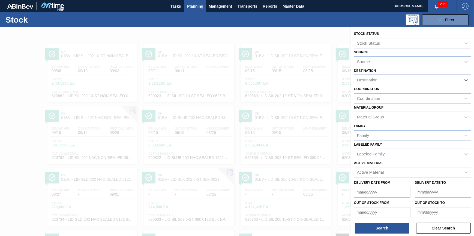
click at [411, 81] on div "Destination" at bounding box center [407, 80] width 107 height 8
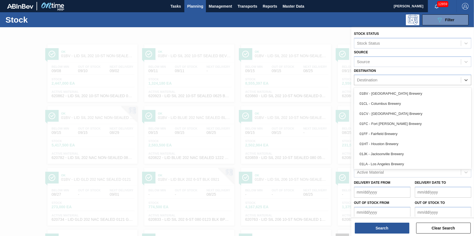
click at [404, 99] on div "01CL - Columbus Brewery" at bounding box center [412, 104] width 117 height 10
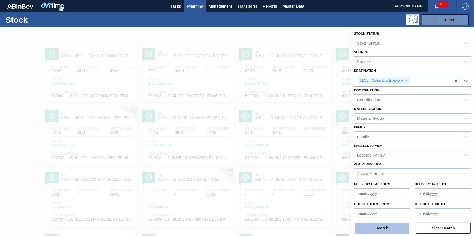
click at [382, 228] on button "Search" at bounding box center [382, 228] width 55 height 11
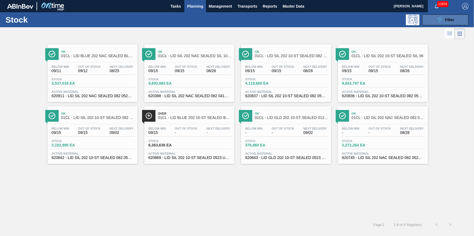
click at [436, 19] on icon "089F7B8B-B2A5-4AFE-B5C0-19BA573D28AC" at bounding box center [439, 20] width 7 height 7
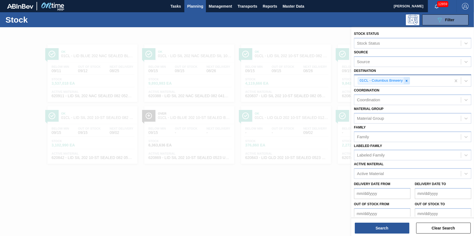
click at [409, 83] on div at bounding box center [406, 80] width 6 height 7
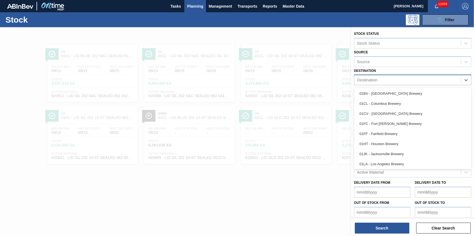
click at [409, 81] on div "Destination" at bounding box center [407, 80] width 107 height 8
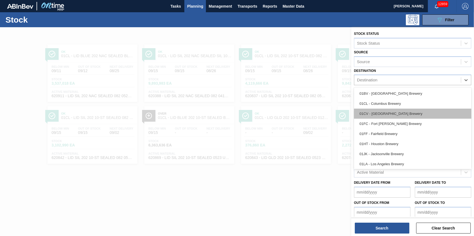
click at [403, 114] on div "01CV - [GEOGRAPHIC_DATA] Brewery" at bounding box center [412, 114] width 117 height 10
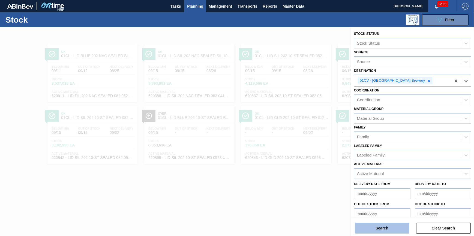
click at [388, 223] on button "Search" at bounding box center [382, 228] width 55 height 11
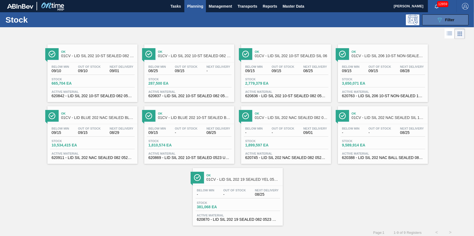
click at [436, 23] on button "089F7B8B-B2A5-4AFE-B5C0-19BA573D28AC Filter" at bounding box center [445, 19] width 46 height 11
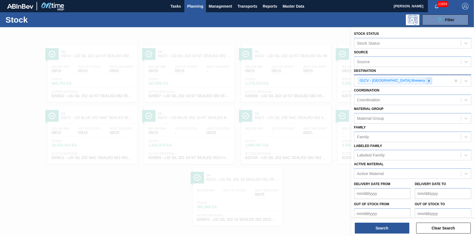
click at [428, 81] on icon at bounding box center [429, 81] width 2 height 2
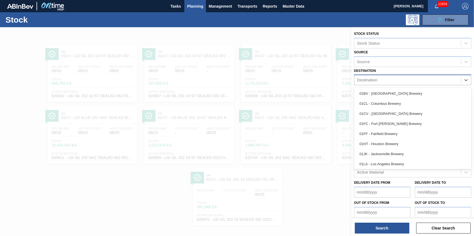
click at [409, 81] on div "Destination" at bounding box center [407, 80] width 107 height 8
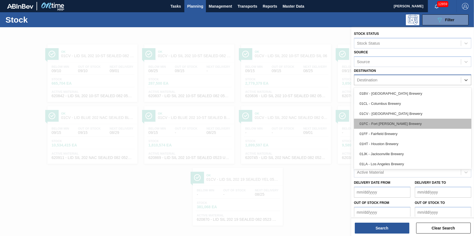
click at [415, 122] on div "01FC - Fort [PERSON_NAME] Brewery" at bounding box center [412, 124] width 117 height 10
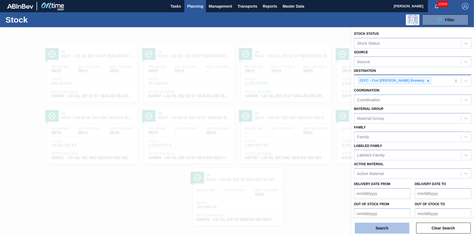
click at [379, 231] on button "Search" at bounding box center [382, 228] width 55 height 11
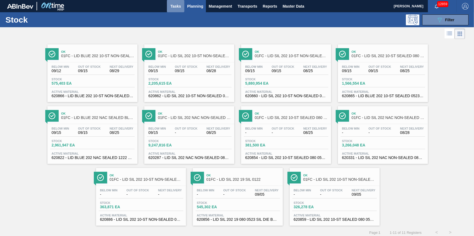
click at [177, 7] on span "Tasks" at bounding box center [176, 6] width 12 height 7
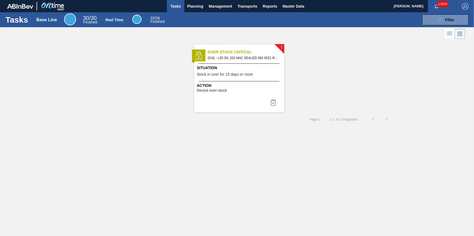
click at [253, 75] on div "Situation Stock in over for 15 days or more" at bounding box center [240, 71] width 86 height 13
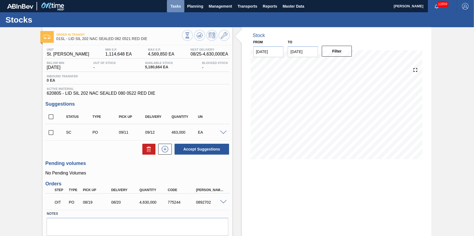
click at [177, 4] on span "Tasks" at bounding box center [176, 6] width 12 height 7
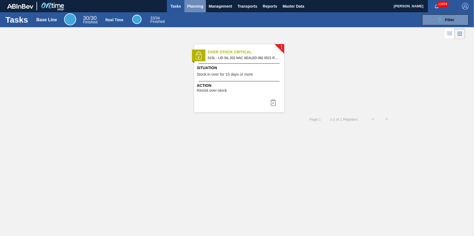
click at [202, 10] on button "Planning" at bounding box center [195, 6] width 22 height 12
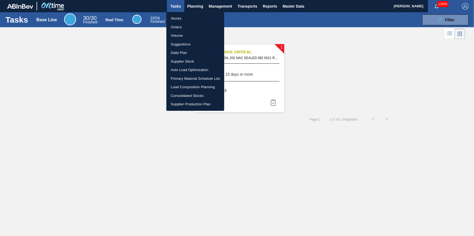
click at [201, 19] on li "Stocks" at bounding box center [195, 18] width 58 height 9
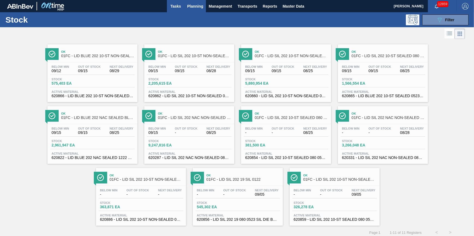
click at [171, 10] on button "Tasks" at bounding box center [175, 6] width 17 height 12
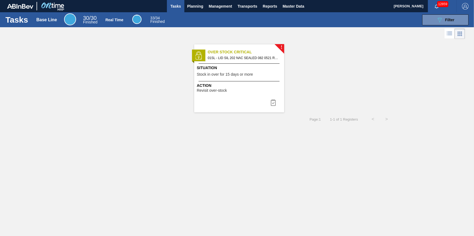
click at [242, 96] on div "! Over Stock Critical 01SL - LID SIL 202 NAC SEALED 082 0521 RED DIE Situation …" at bounding box center [239, 78] width 90 height 68
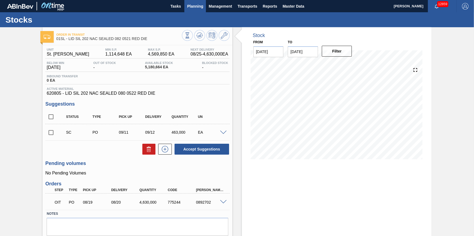
drag, startPoint x: 179, startPoint y: 4, endPoint x: 185, endPoint y: 5, distance: 7.1
click at [179, 4] on span "Tasks" at bounding box center [176, 6] width 12 height 7
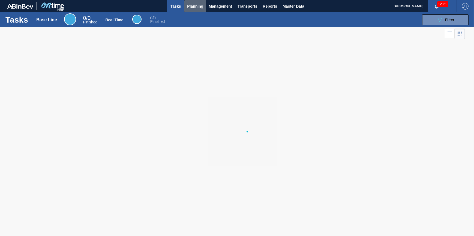
drag, startPoint x: 196, startPoint y: 7, endPoint x: 195, endPoint y: 14, distance: 7.2
click at [196, 7] on span "Planning" at bounding box center [195, 6] width 16 height 7
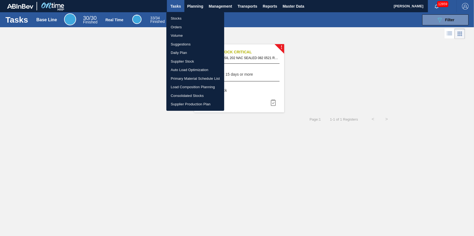
click at [193, 18] on li "Stocks" at bounding box center [195, 18] width 58 height 9
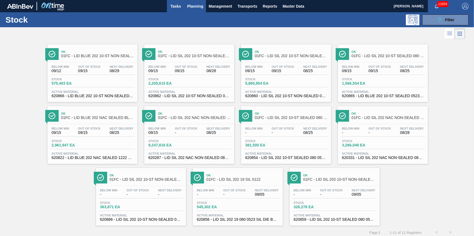
click at [172, 5] on span "Tasks" at bounding box center [176, 6] width 12 height 7
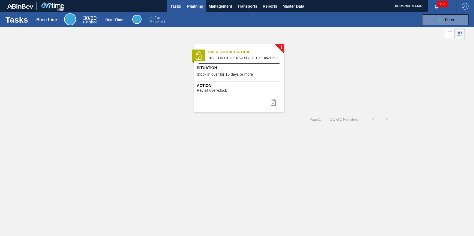
click at [200, 7] on span "Planning" at bounding box center [195, 6] width 16 height 7
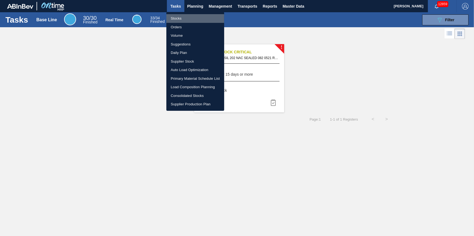
click at [193, 15] on li "Stocks" at bounding box center [195, 18] width 58 height 9
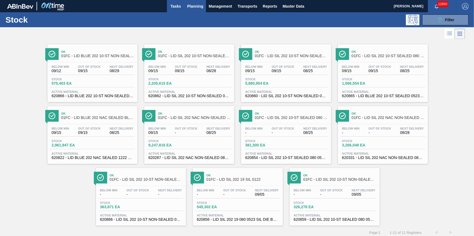
click at [177, 7] on span "Tasks" at bounding box center [176, 6] width 12 height 7
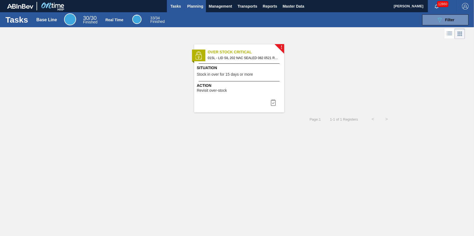
click at [196, 9] on span "Planning" at bounding box center [195, 6] width 16 height 7
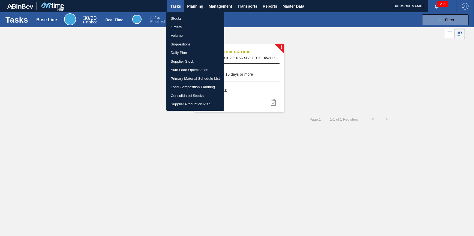
click at [192, 14] on ul "Stocks Orders Volume Suggestions Daily Plan Supplier Stock Auto Load Optimizati…" at bounding box center [195, 61] width 58 height 99
click at [190, 17] on li "Stocks" at bounding box center [195, 18] width 58 height 9
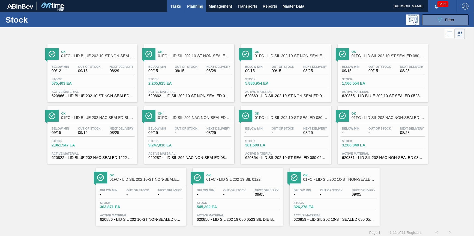
click at [176, 10] on button "Tasks" at bounding box center [175, 6] width 17 height 12
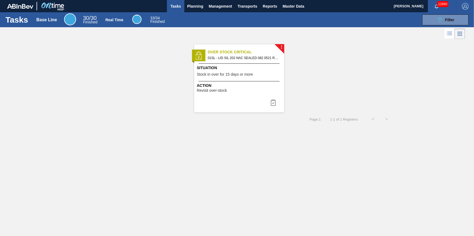
click at [197, 13] on div "Tasks Base Line 30 / 30 Finished Real Time 33 / 34 Finished 089F7B8B-B2A5-4AFE-…" at bounding box center [237, 19] width 474 height 15
click at [196, 8] on span "Planning" at bounding box center [195, 6] width 16 height 7
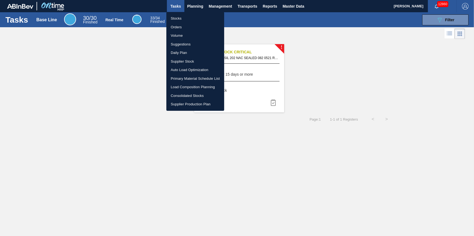
click at [193, 15] on li "Stocks" at bounding box center [195, 18] width 58 height 9
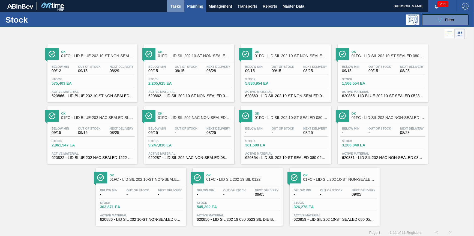
click at [171, 7] on span "Tasks" at bounding box center [176, 6] width 12 height 7
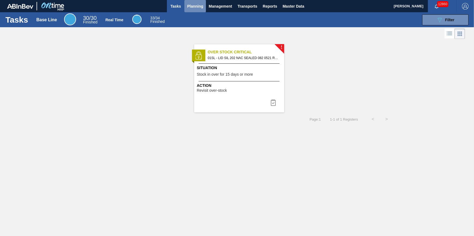
click at [192, 10] on button "Planning" at bounding box center [195, 6] width 22 height 12
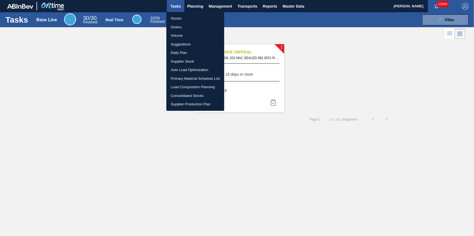
click at [189, 17] on li "Stocks" at bounding box center [195, 18] width 58 height 9
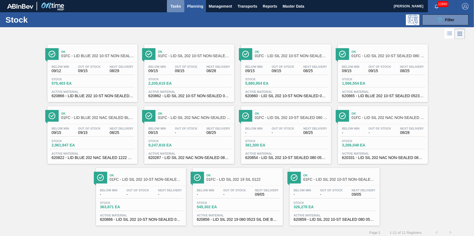
click at [168, 9] on button "Tasks" at bounding box center [175, 6] width 17 height 12
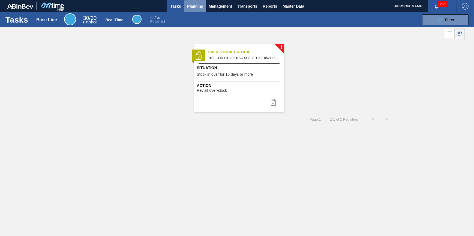
click at [189, 10] on button "Planning" at bounding box center [195, 6] width 22 height 12
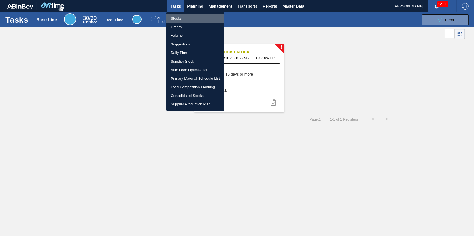
click at [188, 16] on li "Stocks" at bounding box center [195, 18] width 58 height 9
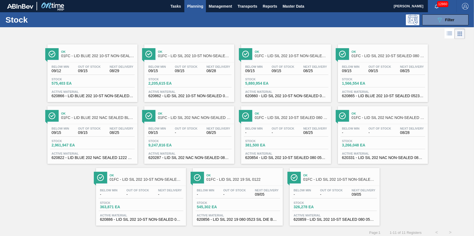
click at [191, 11] on button "Planning" at bounding box center [195, 6] width 22 height 12
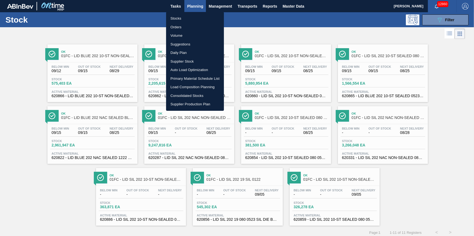
click at [189, 18] on li "Stocks" at bounding box center [195, 18] width 58 height 9
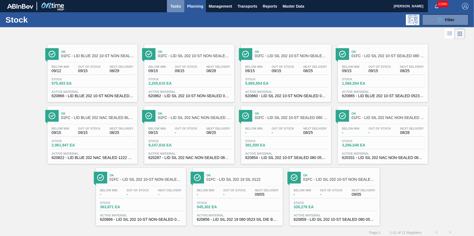
click at [172, 5] on span "Tasks" at bounding box center [176, 6] width 12 height 7
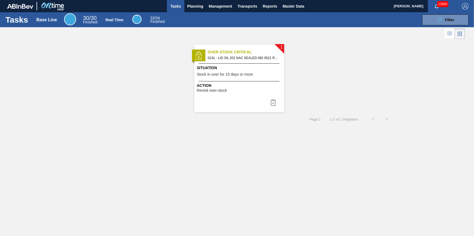
click at [256, 93] on div "! Over Stock Critical 01SL - LID SIL 202 NAC SEALED 082 0521 RED DIE Situation …" at bounding box center [239, 78] width 90 height 68
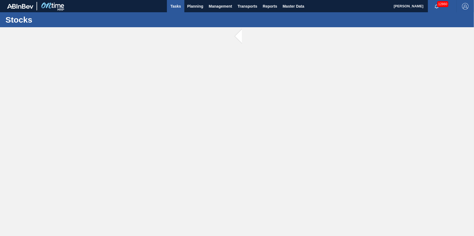
click at [178, 12] on button "Tasks" at bounding box center [175, 6] width 17 height 12
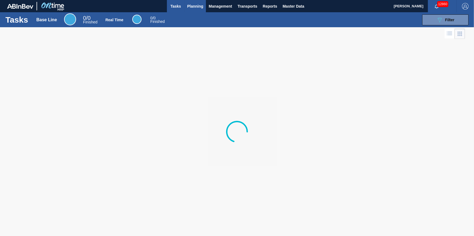
click at [186, 10] on button "Planning" at bounding box center [195, 6] width 22 height 12
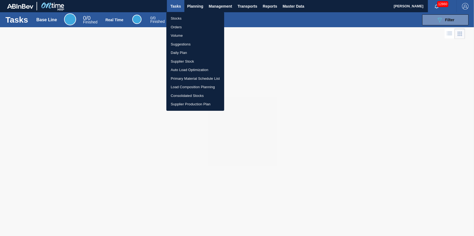
click at [185, 17] on li "Stocks" at bounding box center [195, 18] width 58 height 9
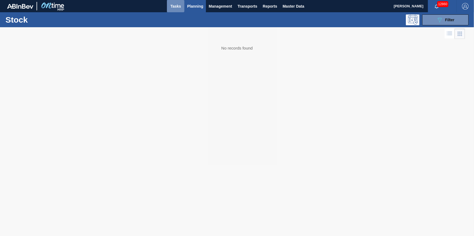
click at [177, 8] on span "Tasks" at bounding box center [176, 6] width 12 height 7
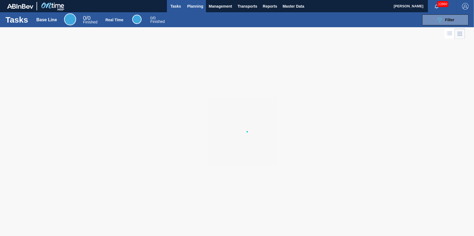
click at [192, 5] on span "Planning" at bounding box center [195, 6] width 16 height 7
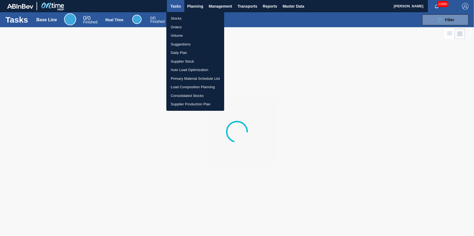
click at [193, 19] on li "Stocks" at bounding box center [195, 18] width 58 height 9
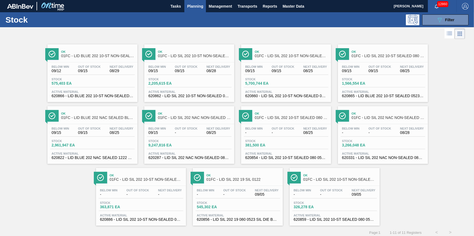
click at [200, 7] on span "Planning" at bounding box center [195, 6] width 16 height 7
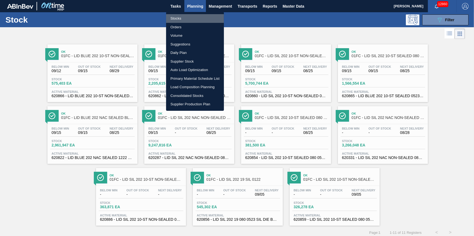
click at [197, 20] on li "Stocks" at bounding box center [195, 18] width 58 height 9
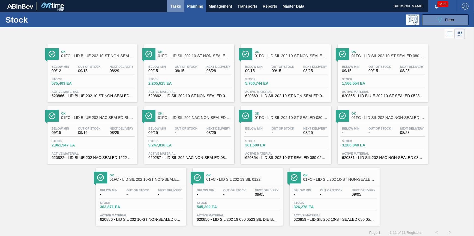
click at [183, 7] on button "Tasks" at bounding box center [175, 6] width 17 height 12
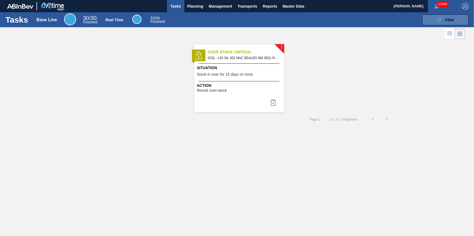
click at [460, 17] on button "089F7B8B-B2A5-4AFE-B5C0-19BA573D28AC Filter" at bounding box center [445, 19] width 46 height 11
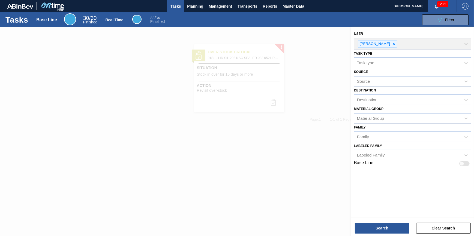
click at [294, 129] on div at bounding box center [237, 145] width 474 height 236
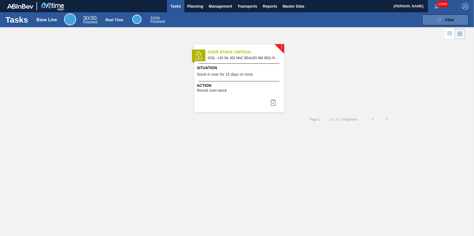
click at [434, 15] on button "089F7B8B-B2A5-4AFE-B5C0-19BA573D28AC Filter" at bounding box center [445, 19] width 46 height 11
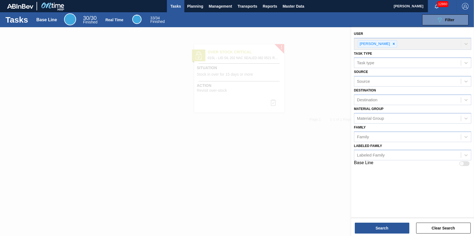
click at [325, 59] on div at bounding box center [237, 145] width 474 height 236
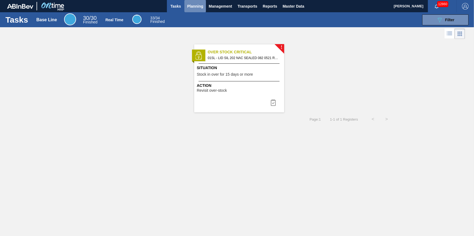
click at [197, 9] on span "Planning" at bounding box center [195, 6] width 16 height 7
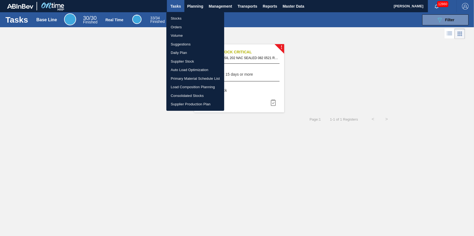
click at [195, 16] on li "Stocks" at bounding box center [195, 18] width 58 height 9
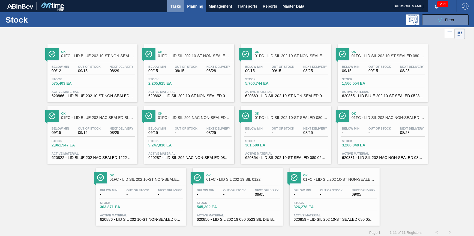
click at [170, 8] on span "Tasks" at bounding box center [176, 6] width 12 height 7
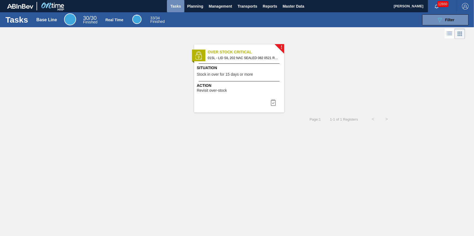
click at [177, 7] on span "Tasks" at bounding box center [176, 6] width 12 height 7
click at [173, 4] on span "Tasks" at bounding box center [176, 6] width 12 height 7
click at [190, 8] on span "Planning" at bounding box center [195, 6] width 16 height 7
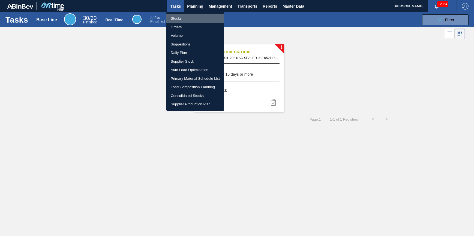
click at [188, 19] on li "Stocks" at bounding box center [195, 18] width 58 height 9
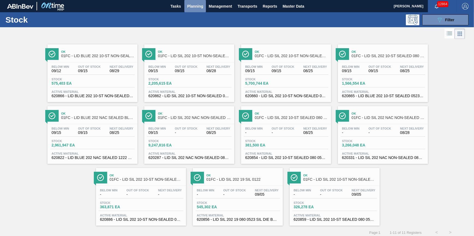
drag, startPoint x: 198, startPoint y: 8, endPoint x: 197, endPoint y: 15, distance: 7.1
click at [198, 10] on button "Planning" at bounding box center [195, 6] width 22 height 12
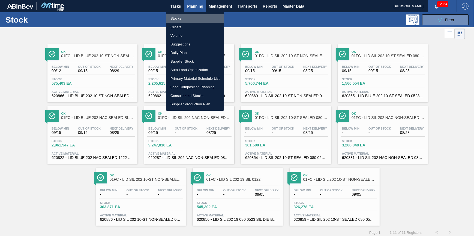
click at [195, 19] on li "Stocks" at bounding box center [195, 18] width 58 height 9
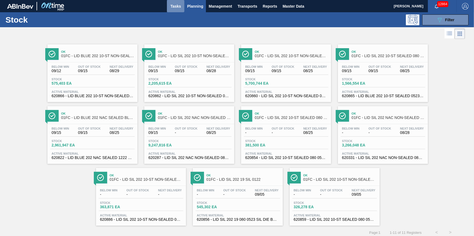
click at [178, 2] on button "Tasks" at bounding box center [175, 6] width 17 height 12
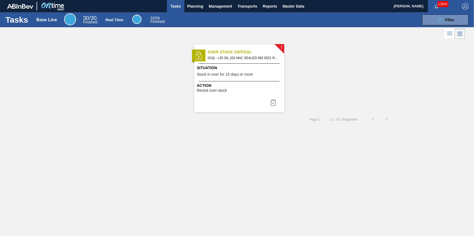
click at [229, 75] on span "Stock in over for 15 days or more" at bounding box center [225, 74] width 56 height 4
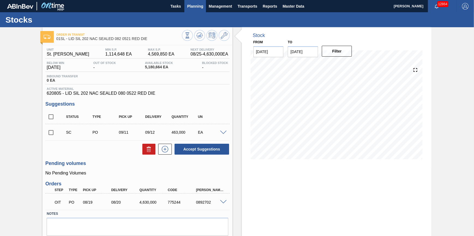
click at [189, 8] on span "Planning" at bounding box center [195, 6] width 16 height 7
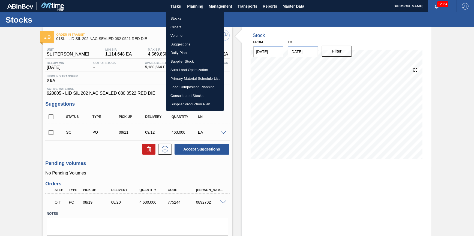
click at [193, 17] on li "Stocks" at bounding box center [195, 18] width 58 height 9
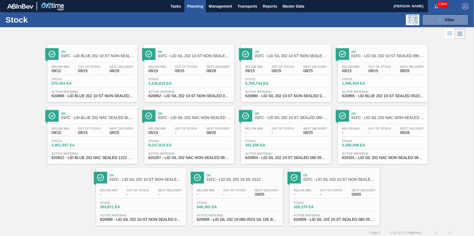
click at [192, 8] on span "Planning" at bounding box center [195, 6] width 16 height 7
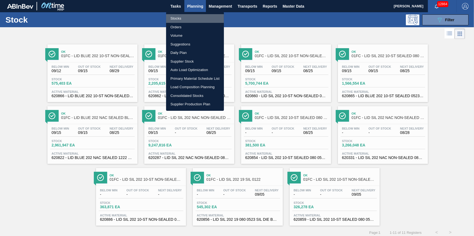
click at [191, 16] on li "Stocks" at bounding box center [195, 18] width 58 height 9
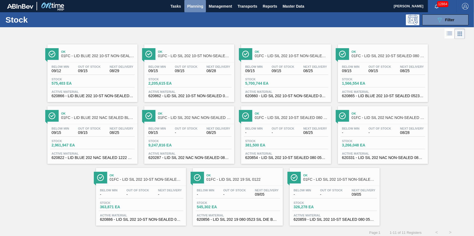
click at [192, 5] on span "Planning" at bounding box center [195, 6] width 16 height 7
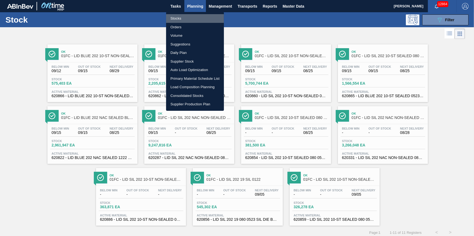
click at [191, 17] on li "Stocks" at bounding box center [195, 18] width 58 height 9
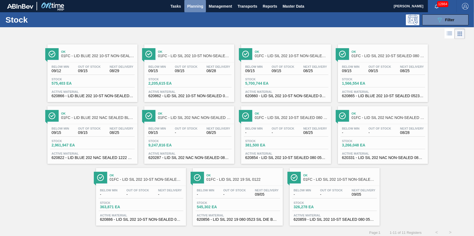
click at [191, 9] on span "Planning" at bounding box center [195, 6] width 16 height 7
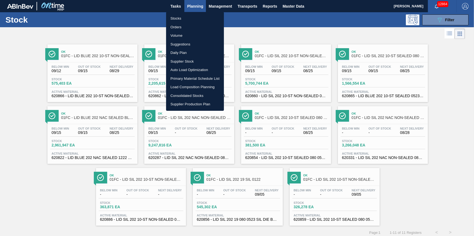
click at [189, 18] on li "Stocks" at bounding box center [195, 18] width 58 height 9
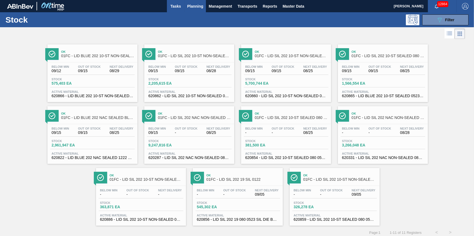
click at [173, 11] on button "Tasks" at bounding box center [175, 6] width 17 height 12
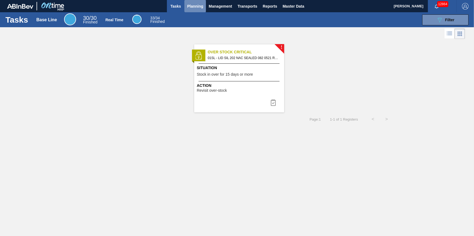
click at [189, 10] on button "Planning" at bounding box center [195, 6] width 22 height 12
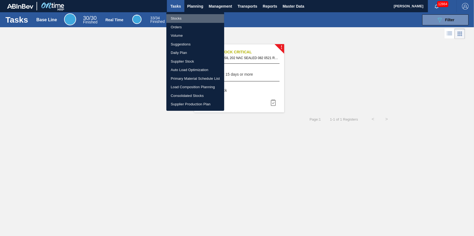
click at [189, 19] on li "Stocks" at bounding box center [195, 18] width 58 height 9
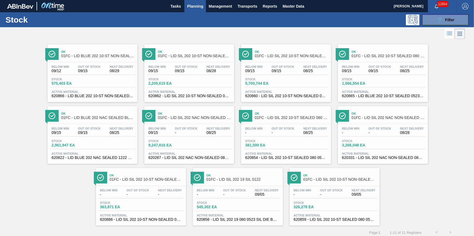
click at [196, 6] on span "Planning" at bounding box center [195, 6] width 16 height 7
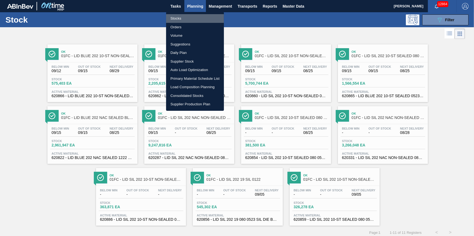
click at [197, 15] on li "Stocks" at bounding box center [195, 18] width 58 height 9
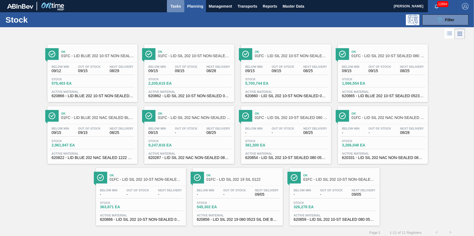
click at [180, 8] on span "Tasks" at bounding box center [176, 6] width 12 height 7
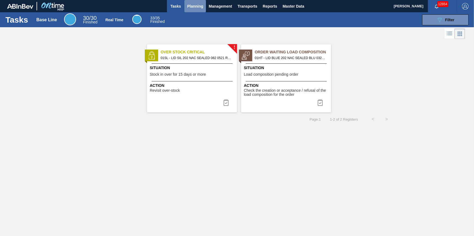
click at [191, 9] on button "Planning" at bounding box center [195, 6] width 22 height 12
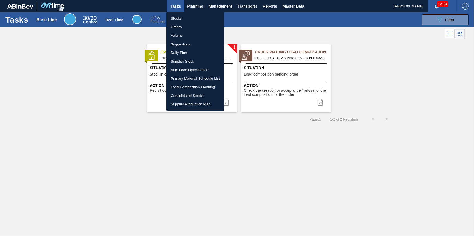
click at [193, 19] on li "Stocks" at bounding box center [195, 18] width 58 height 9
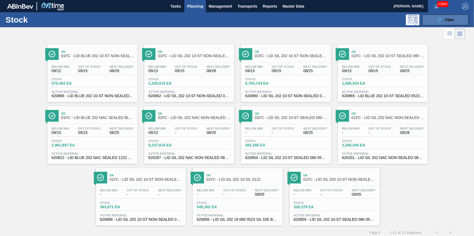
click at [442, 16] on button "089F7B8B-B2A5-4AFE-B5C0-19BA573D28AC Filter" at bounding box center [445, 19] width 46 height 11
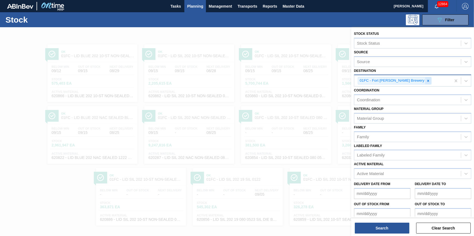
click at [426, 80] on icon at bounding box center [428, 81] width 4 height 4
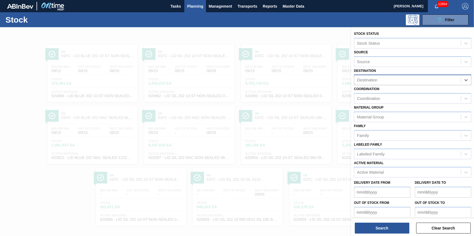
click at [410, 80] on div "Destination" at bounding box center [407, 80] width 107 height 8
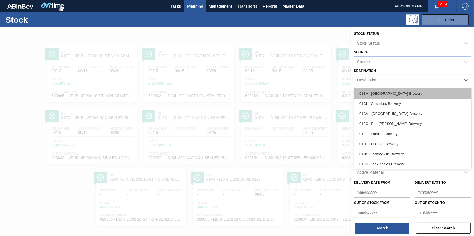
click at [406, 93] on div "01BV - [GEOGRAPHIC_DATA] Brewery" at bounding box center [412, 94] width 117 height 10
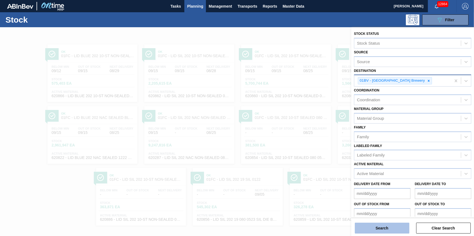
click at [392, 229] on button "Search" at bounding box center [382, 228] width 55 height 11
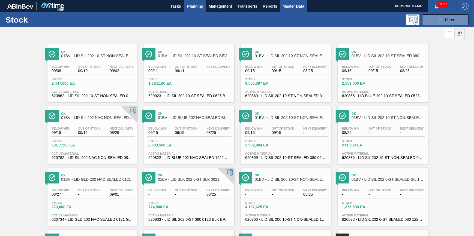
click at [301, 5] on span "Master Data" at bounding box center [293, 6] width 22 height 7
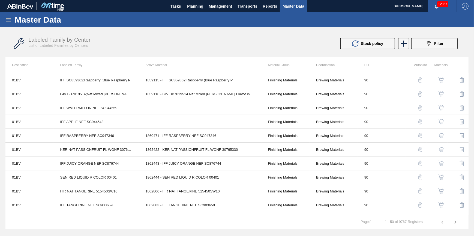
click at [6, 20] on icon at bounding box center [8, 20] width 7 height 7
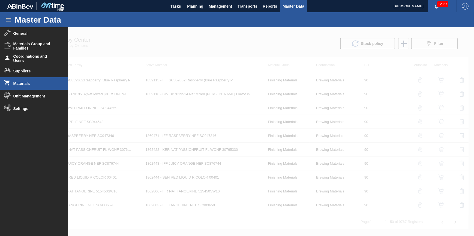
click at [24, 86] on li "Materials" at bounding box center [34, 83] width 68 height 13
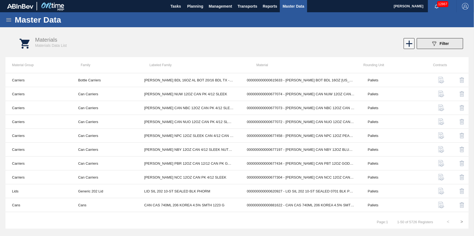
click at [447, 43] on span "Filter" at bounding box center [443, 43] width 9 height 4
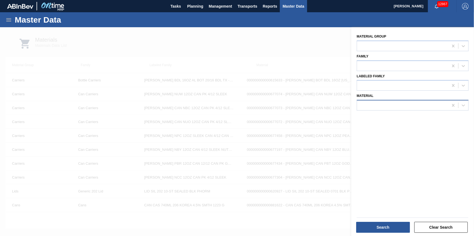
click at [424, 105] on div at bounding box center [402, 106] width 91 height 8
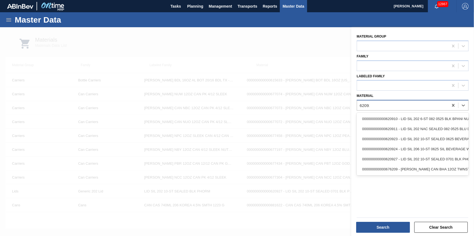
type input "620924"
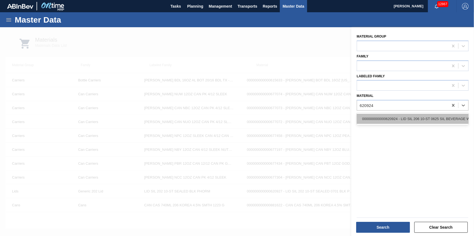
click at [423, 114] on div "000000000000620924 - LID SIL 206 10-ST 0625 SIL BEVERAGE W 06" at bounding box center [412, 119] width 112 height 10
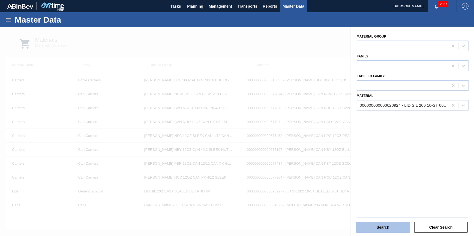
click at [393, 226] on button "Search" at bounding box center [383, 227] width 54 height 11
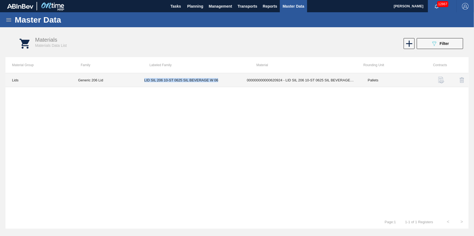
drag, startPoint x: 219, startPoint y: 83, endPoint x: 144, endPoint y: 82, distance: 75.5
click at [144, 82] on td "LID SIL 206 10-ST 0625 SIL BEVERAGE W 06" at bounding box center [189, 80] width 102 height 14
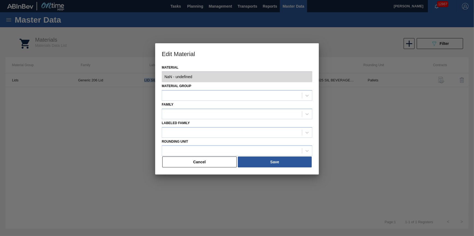
type input "620924 - 000000000000620924 - LID SIL 206 10-ST 0625 SIL BEVERAGE W 06"
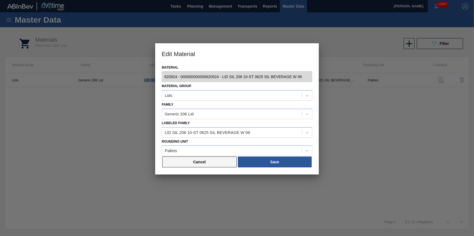
click at [196, 164] on button "Cancel" at bounding box center [199, 162] width 74 height 11
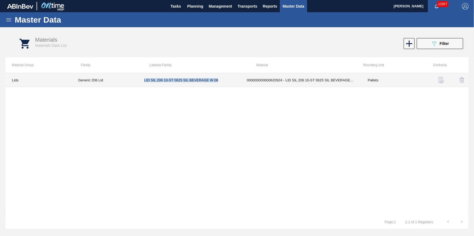
copy td "LID SIL 206 10-ST 0625 SIL BEVERAGE W 06"
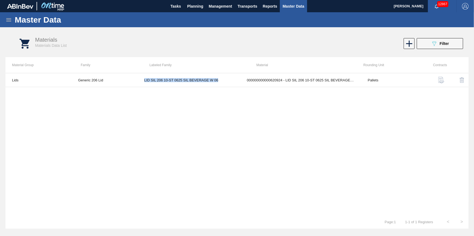
click at [10, 22] on icon at bounding box center [8, 20] width 7 height 7
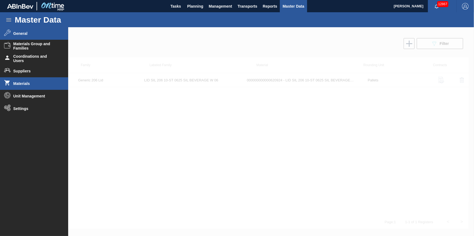
click at [22, 36] on li "General" at bounding box center [34, 33] width 68 height 13
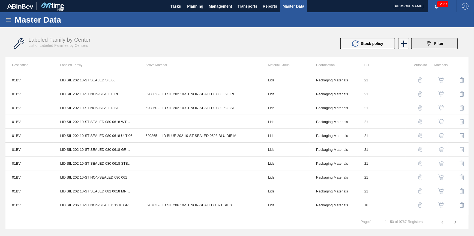
click at [423, 47] on button "089F7B8B-B2A5-4AFE-B5C0-19BA573D28AC Filter" at bounding box center [434, 43] width 46 height 11
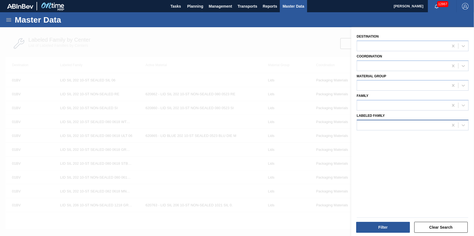
click at [412, 123] on div at bounding box center [402, 125] width 91 height 8
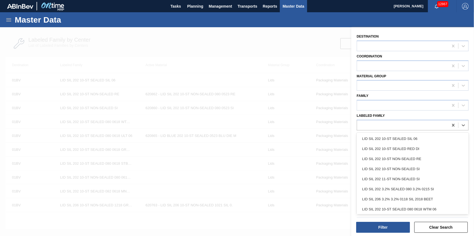
paste Family "LID SIL 206 10-ST 0625 SIL BEVERAGE W 06"
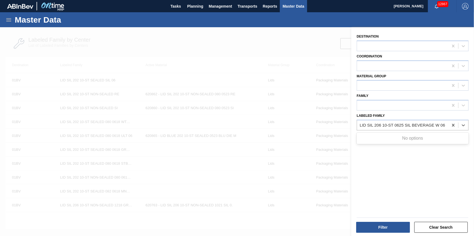
click at [422, 136] on div "No options" at bounding box center [412, 138] width 112 height 9
type Family "LID SIL 206 10-ST 0625"
click at [214, 47] on div at bounding box center [237, 145] width 474 height 236
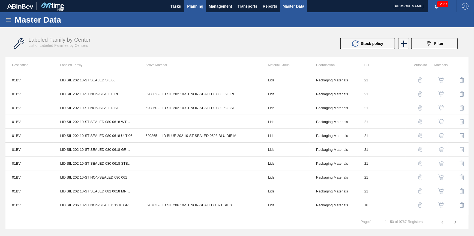
click at [197, 10] on button "Planning" at bounding box center [195, 6] width 22 height 12
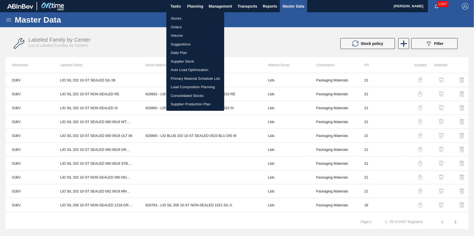
click at [188, 16] on li "Stocks" at bounding box center [195, 18] width 58 height 9
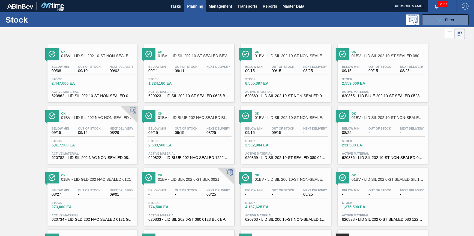
click at [194, 71] on span "09/11" at bounding box center [186, 71] width 23 height 4
click at [201, 7] on span "Planning" at bounding box center [195, 6] width 16 height 7
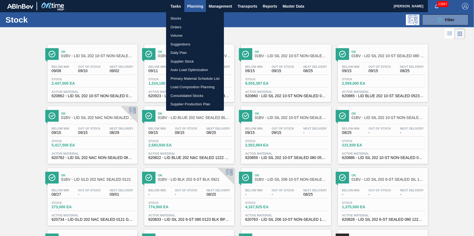
click at [199, 17] on li "Stocks" at bounding box center [195, 18] width 58 height 9
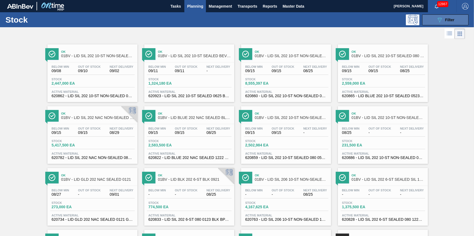
click at [428, 19] on button "089F7B8B-B2A5-4AFE-B5C0-19BA573D28AC Filter" at bounding box center [445, 19] width 46 height 11
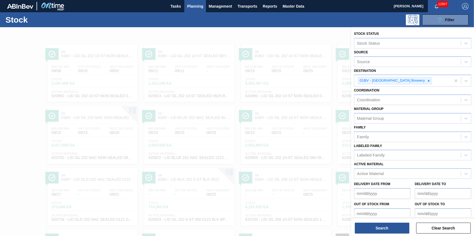
drag, startPoint x: 233, startPoint y: 19, endPoint x: 244, endPoint y: 19, distance: 11.2
click at [233, 19] on div "089F7B8B-B2A5-4AFE-B5C0-19BA573D28AC Filter" at bounding box center [278, 19] width 385 height 11
click at [307, 8] on div "Tasks Planning Management Transports Reports Master Data" at bounding box center [237, 6] width 474 height 12
click at [293, 6] on span "Master Data" at bounding box center [293, 6] width 22 height 7
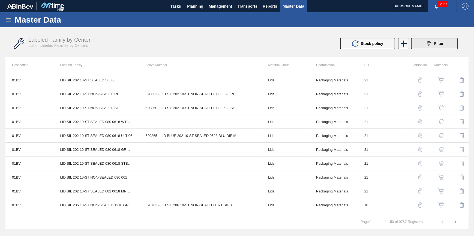
click at [427, 47] on button "089F7B8B-B2A5-4AFE-B5C0-19BA573D28AC Filter" at bounding box center [434, 43] width 46 height 11
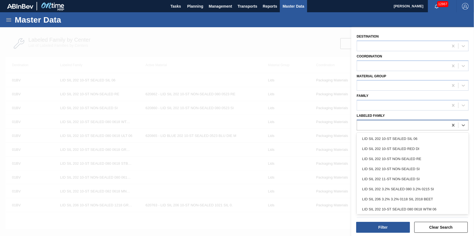
click at [397, 123] on div at bounding box center [402, 125] width 91 height 8
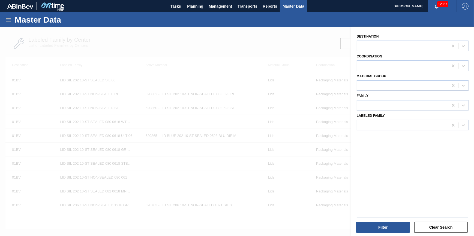
click at [191, 40] on div at bounding box center [237, 145] width 474 height 236
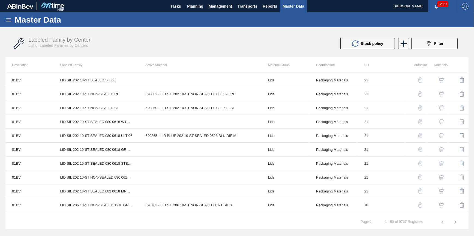
click at [8, 18] on icon at bounding box center [8, 20] width 7 height 7
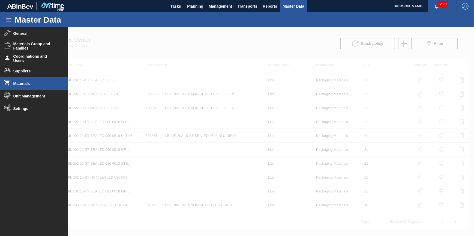
click at [26, 85] on span "Materials" at bounding box center [35, 83] width 45 height 4
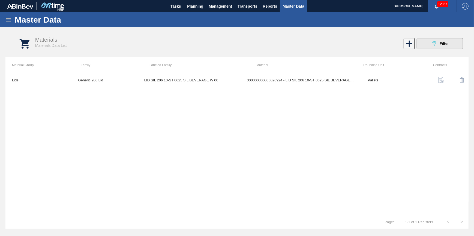
click at [431, 46] on icon "089F7B8B-B2A5-4AFE-B5C0-19BA573D28AC" at bounding box center [434, 43] width 7 height 7
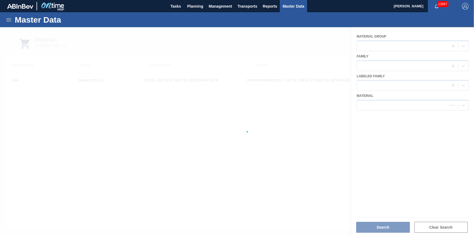
click at [430, 105] on div at bounding box center [237, 131] width 474 height 209
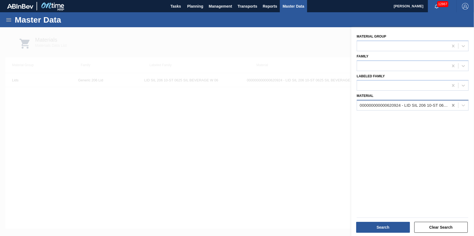
click at [450, 103] on icon at bounding box center [452, 105] width 5 height 5
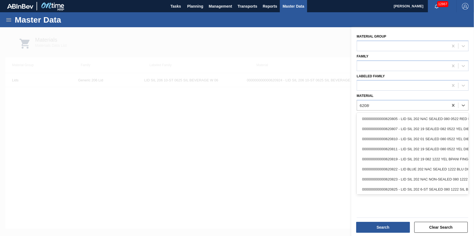
type input "620892"
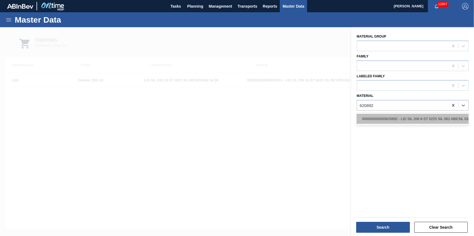
click at [435, 116] on div "000000000000620892 - LID SIL 206 6-ST 0225 SIL 062 ABICNL 03/" at bounding box center [412, 119] width 112 height 10
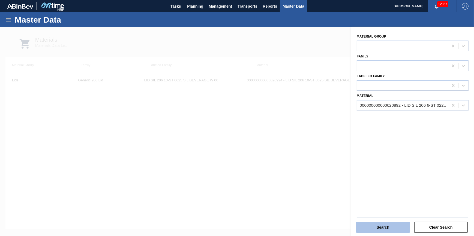
click at [386, 229] on button "Search" at bounding box center [383, 227] width 54 height 11
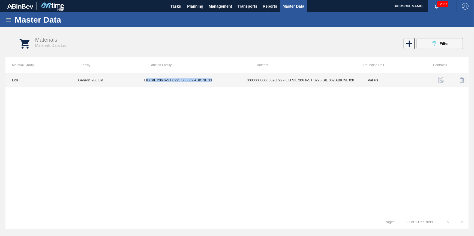
drag, startPoint x: 211, startPoint y: 83, endPoint x: 145, endPoint y: 81, distance: 66.2
click at [145, 81] on td "LID SIL 206 6-ST 0225 SIL 062 ABICNL 03" at bounding box center [189, 80] width 102 height 14
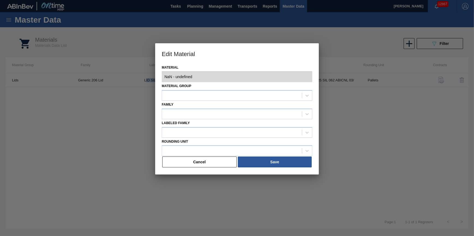
type input "620892 - 000000000000620892 - LID SIL 206 6-ST 0225 SIL 062 ABICNL 03/"
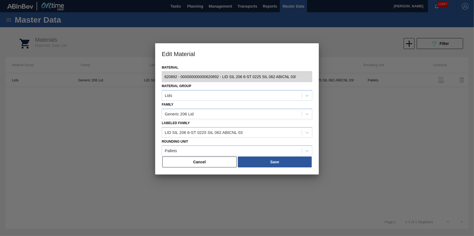
click at [202, 170] on div "Material 620892 - 000000000000620892 - LID SIL 206 6-ST 0225 SIL 062 ABICNL 03/…" at bounding box center [237, 119] width 164 height 111
click at [196, 165] on button "Cancel" at bounding box center [199, 162] width 74 height 11
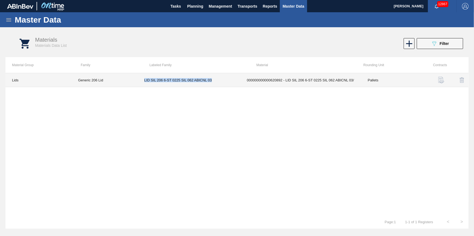
drag, startPoint x: 213, startPoint y: 79, endPoint x: 141, endPoint y: 83, distance: 72.0
click at [141, 83] on td "LID SIL 206 6-ST 0225 SIL 062 ABICNL 03" at bounding box center [189, 80] width 102 height 14
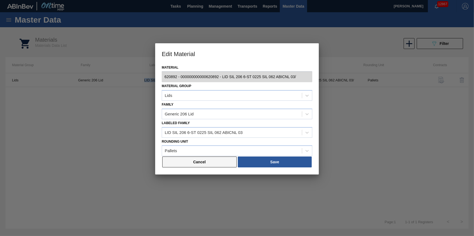
click at [207, 164] on button "Cancel" at bounding box center [199, 162] width 74 height 11
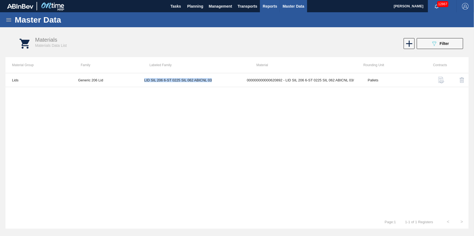
click at [263, 6] on span "Reports" at bounding box center [269, 6] width 14 height 7
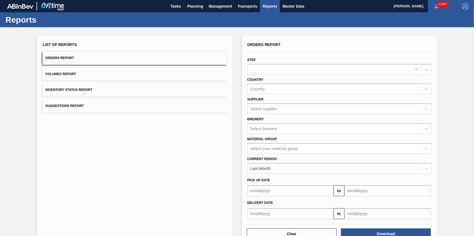
click at [81, 60] on button "Orders Report" at bounding box center [135, 58] width 184 height 13
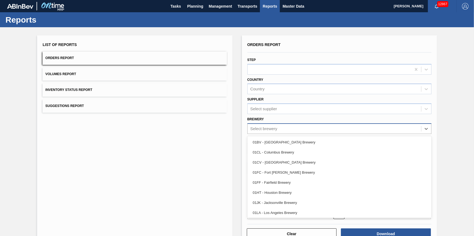
click at [315, 130] on div "Select brewery" at bounding box center [333, 129] width 173 height 8
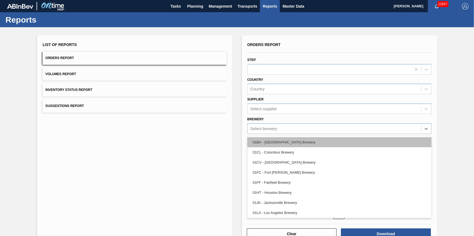
click at [311, 144] on div "01BV - [GEOGRAPHIC_DATA] Brewery" at bounding box center [339, 142] width 184 height 10
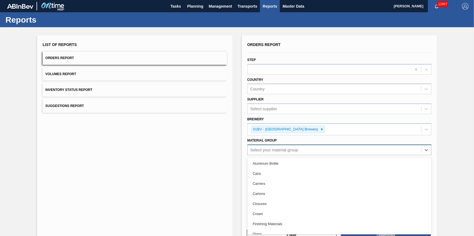
click at [305, 154] on div "option Aluminum Bottle focused, 1 of 19. 19 results available. Use Up and Down …" at bounding box center [339, 150] width 184 height 11
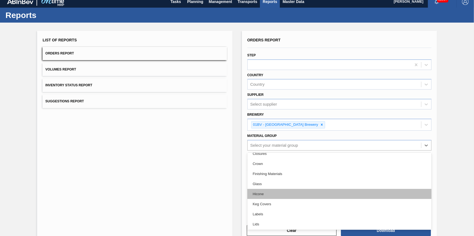
scroll to position [74, 0]
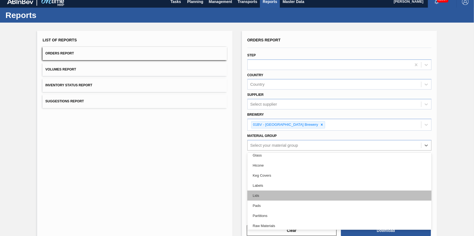
click at [293, 191] on div "Lids" at bounding box center [339, 196] width 184 height 10
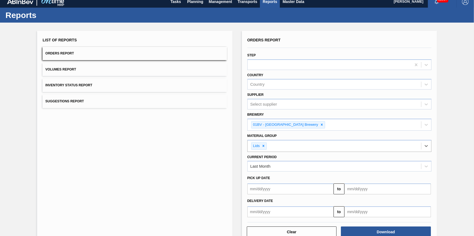
click at [305, 196] on div "Delivery Date" at bounding box center [339, 200] width 188 height 9
click at [305, 192] on input "text" at bounding box center [290, 189] width 86 height 11
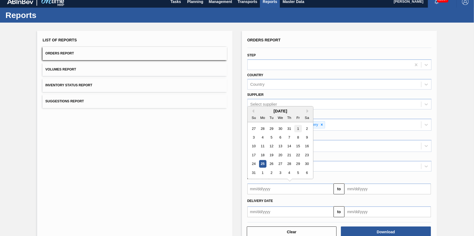
click at [296, 129] on div "1" at bounding box center [297, 128] width 7 height 7
type input "[DATE]"
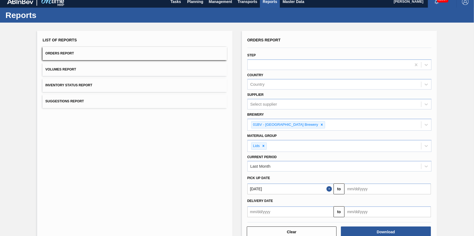
click at [365, 193] on input "text" at bounding box center [387, 189] width 86 height 11
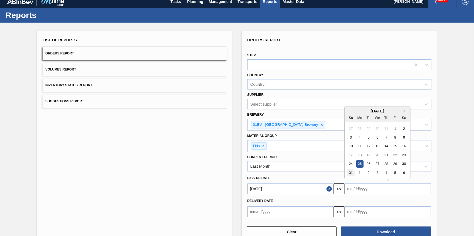
click at [352, 171] on div "31" at bounding box center [350, 172] width 7 height 7
type input "[DATE]"
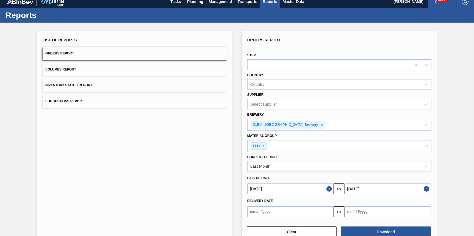
click at [311, 211] on input "text" at bounding box center [290, 212] width 86 height 11
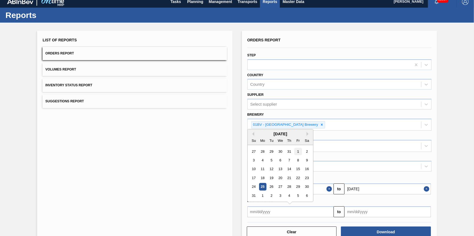
click at [297, 150] on div "1" at bounding box center [297, 151] width 7 height 7
type input "[DATE]"
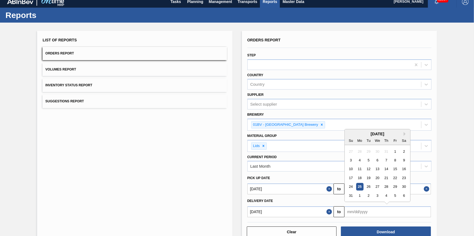
click at [362, 210] on input "text" at bounding box center [387, 212] width 86 height 11
click at [349, 198] on div "31" at bounding box center [350, 195] width 7 height 7
type input "[DATE]"
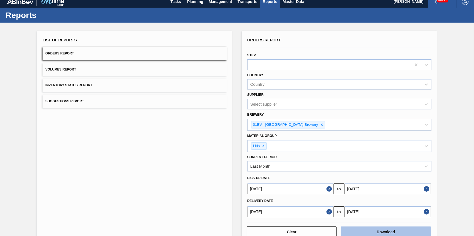
click at [370, 229] on button "Download" at bounding box center [386, 232] width 90 height 11
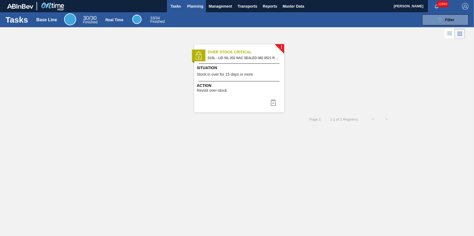
click at [193, 11] on button "Planning" at bounding box center [195, 6] width 22 height 12
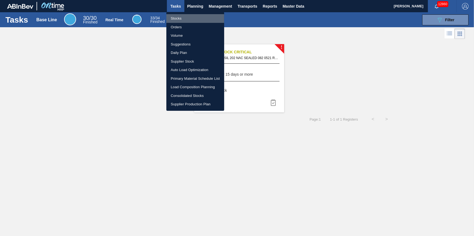
click at [188, 18] on li "Stocks" at bounding box center [195, 18] width 58 height 9
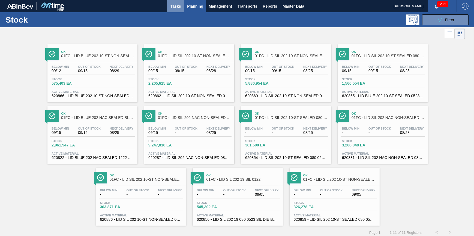
click at [172, 2] on button "Tasks" at bounding box center [175, 6] width 17 height 12
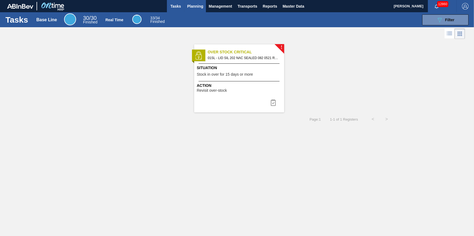
click at [193, 7] on span "Planning" at bounding box center [195, 6] width 16 height 7
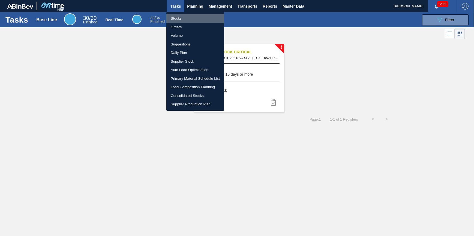
click at [191, 16] on li "Stocks" at bounding box center [195, 18] width 58 height 9
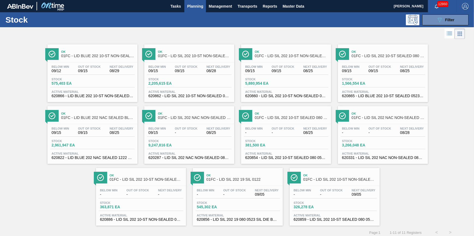
click at [282, 37] on div at bounding box center [232, 33] width 465 height 13
click at [173, 4] on span "Tasks" at bounding box center [176, 6] width 12 height 7
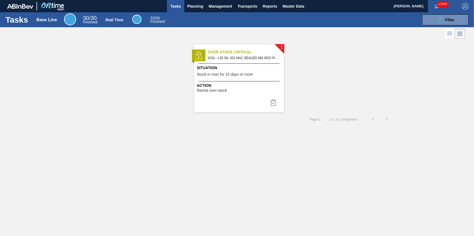
click at [236, 59] on span "01SL - LID SIL 202 NAC SEALED 082 0521 RED DIE" at bounding box center [244, 58] width 72 height 6
